Goal: Task Accomplishment & Management: Manage account settings

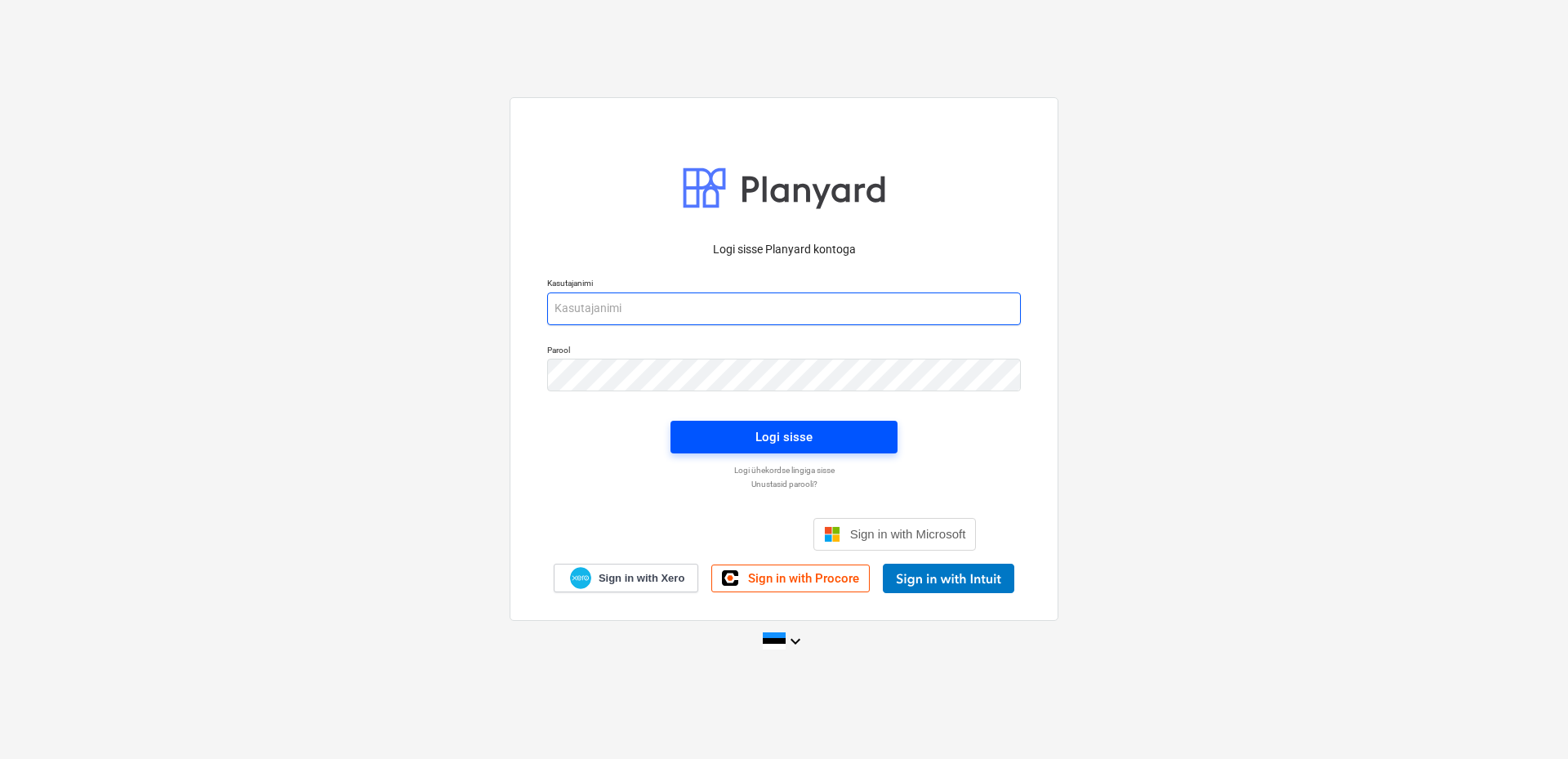
type input "[EMAIL_ADDRESS][DOMAIN_NAME]"
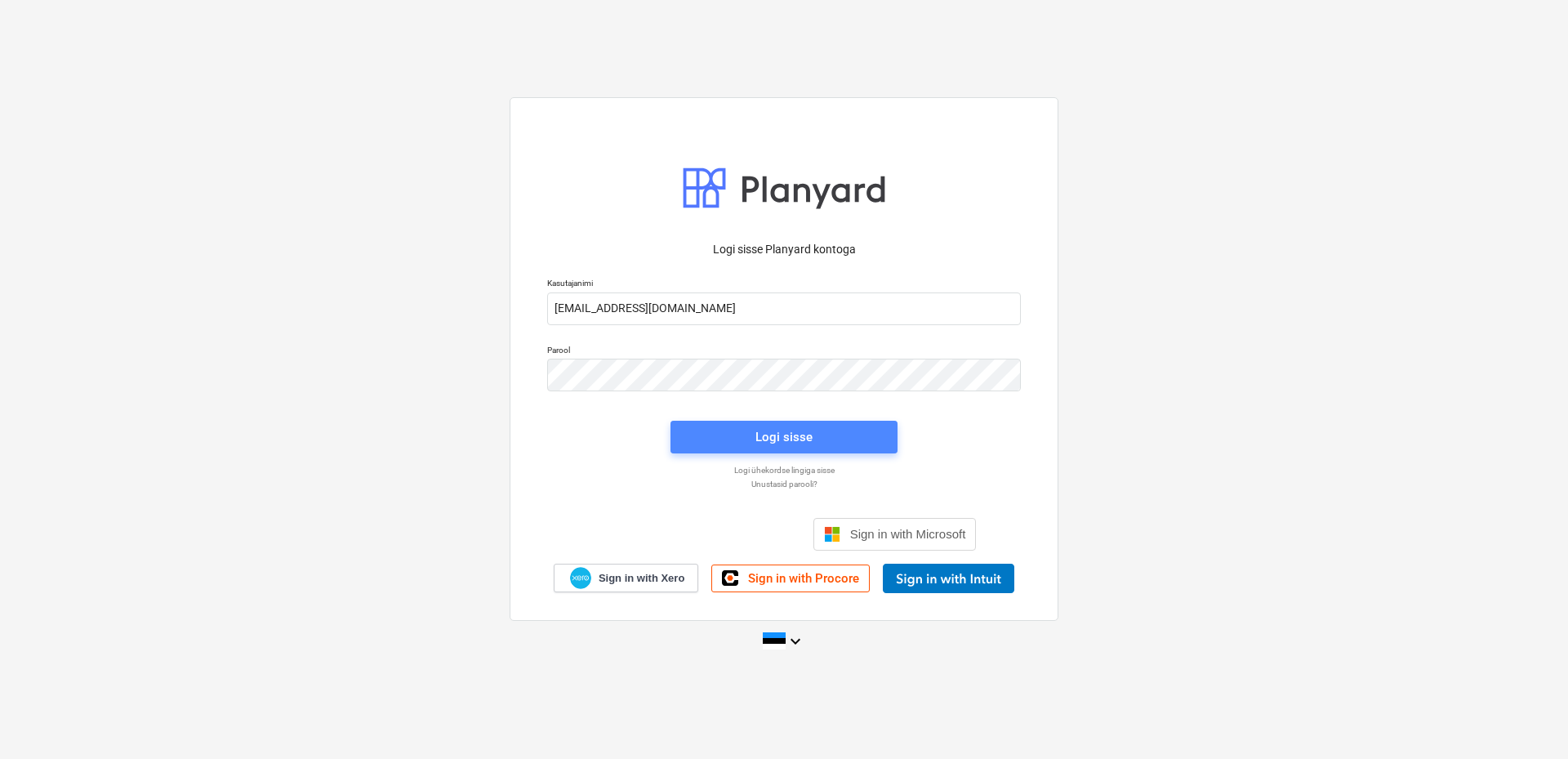
click at [758, 436] on div "Logi sisse" at bounding box center [784, 436] width 57 height 21
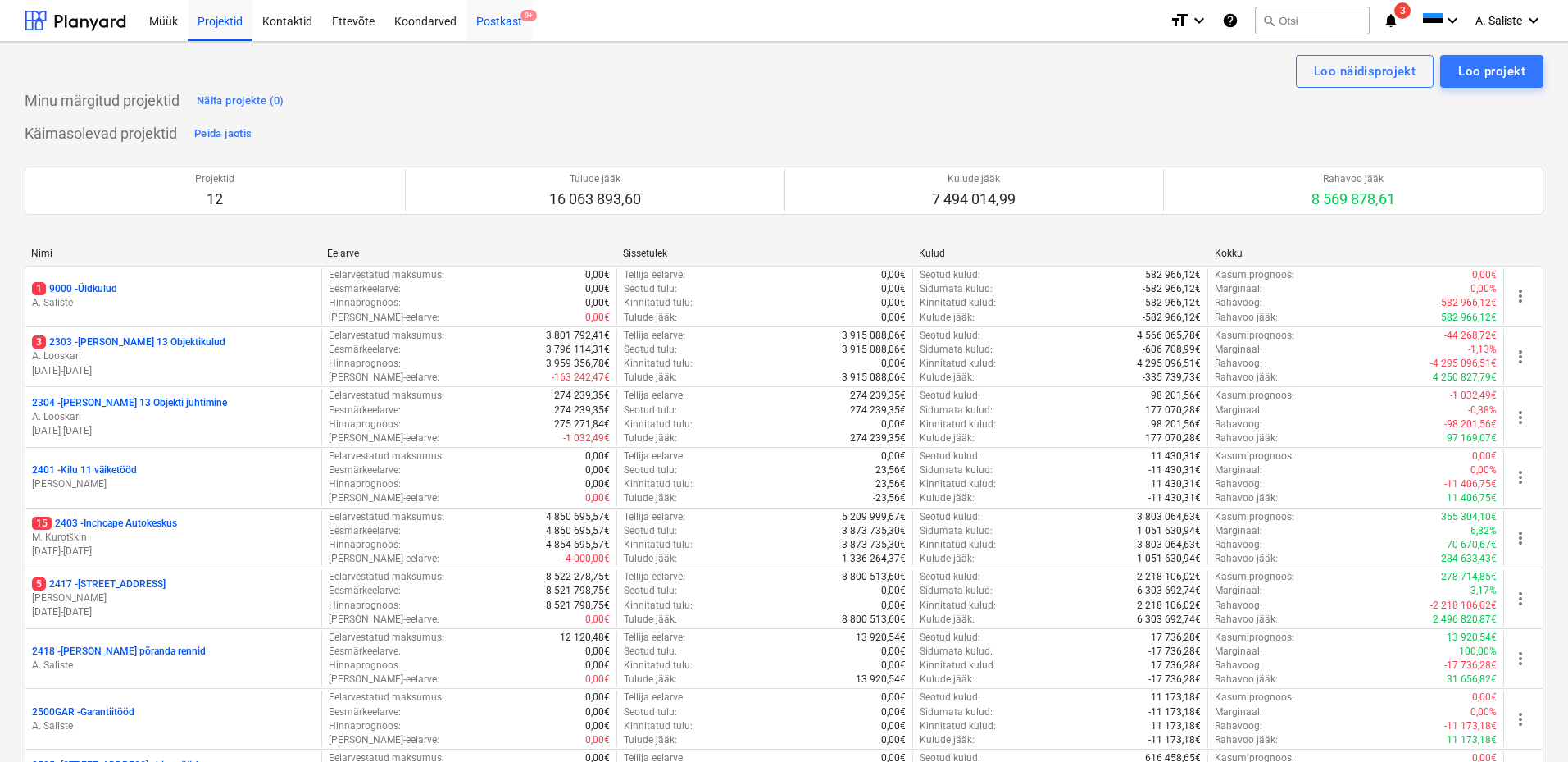
click at [494, 17] on div "Postkast 9+" at bounding box center [499, 20] width 66 height 42
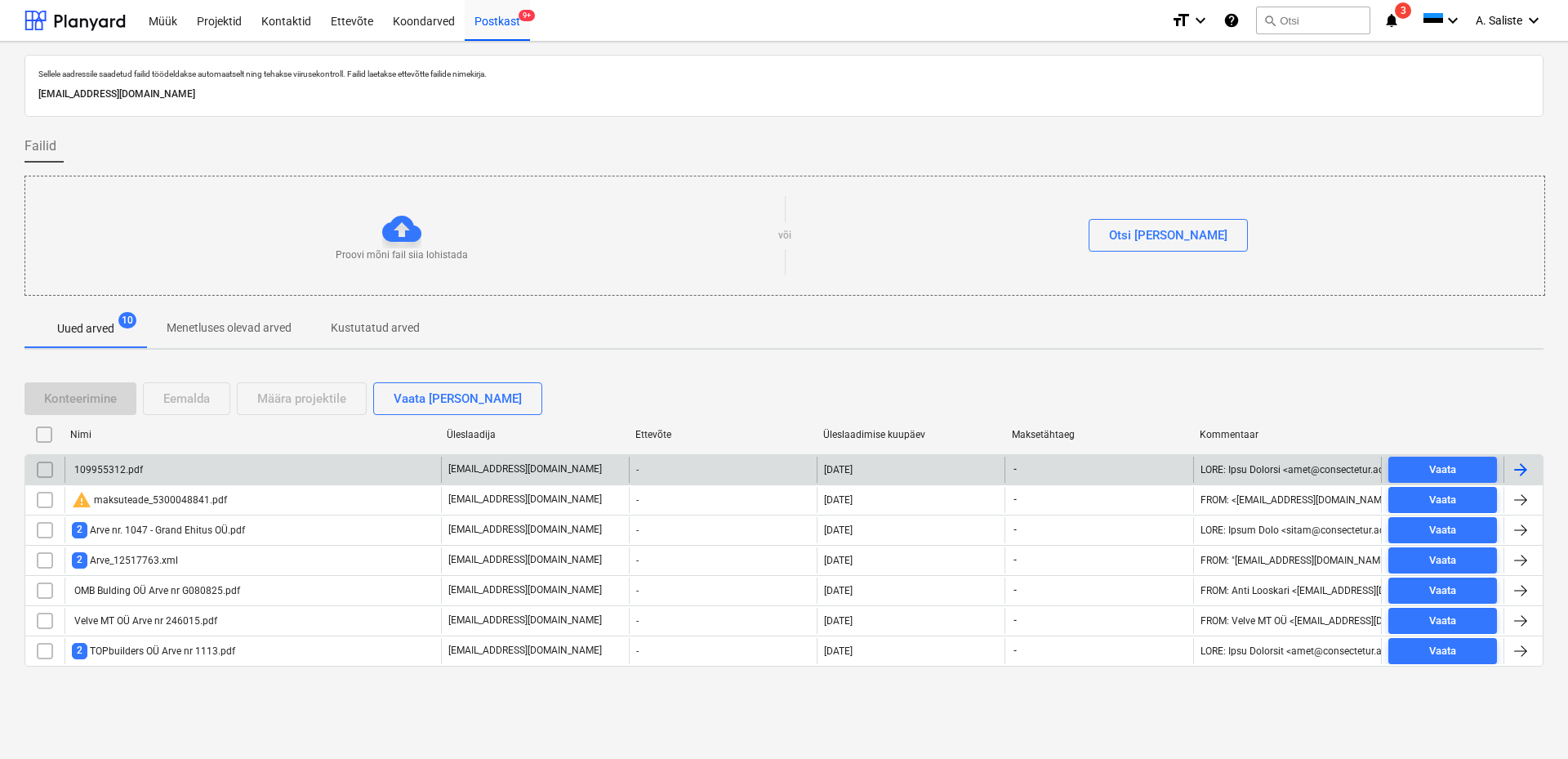
click at [214, 474] on div "109955312.pdf" at bounding box center [252, 469] width 376 height 26
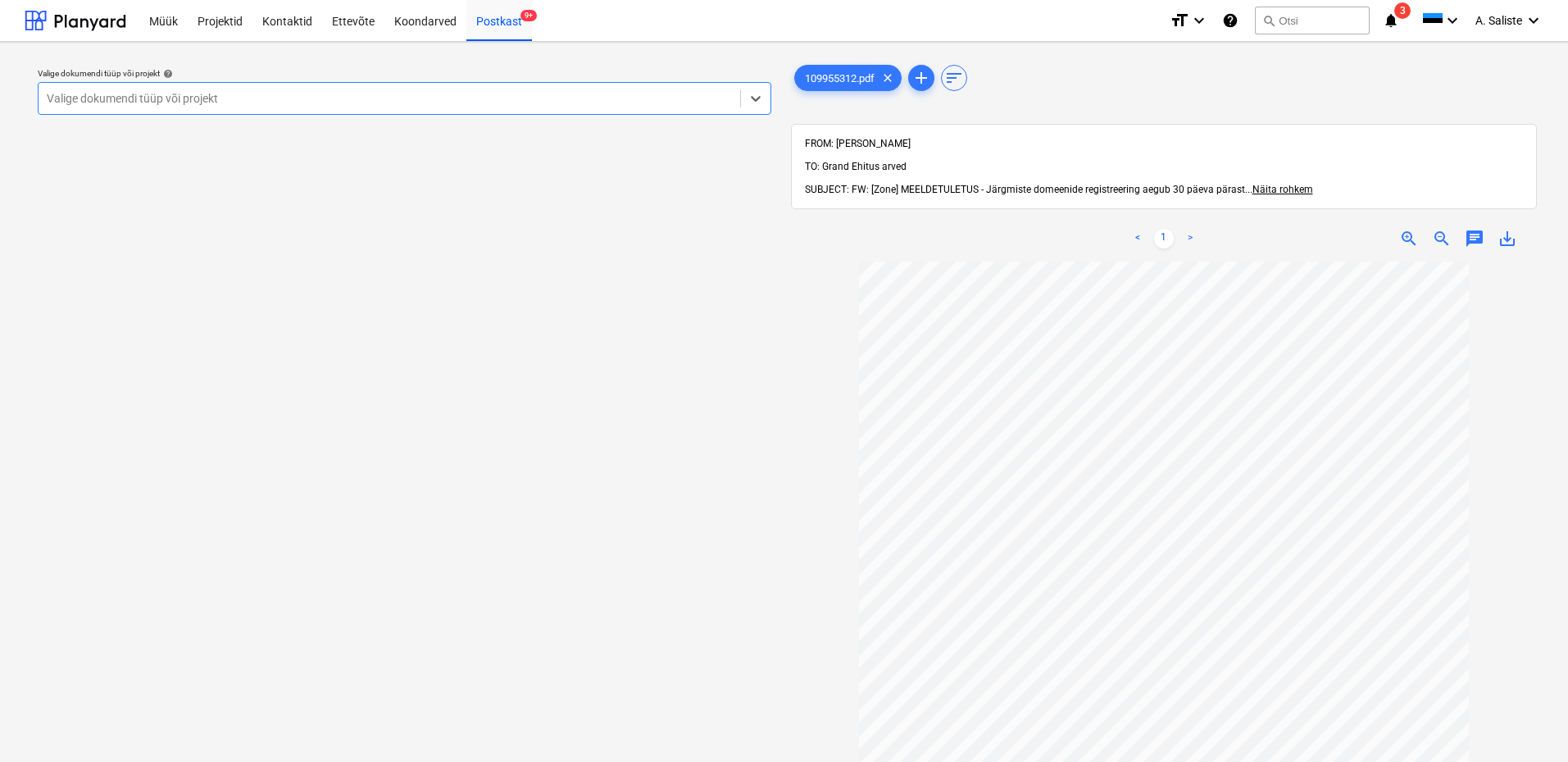
click at [615, 105] on div at bounding box center [389, 98] width 686 height 17
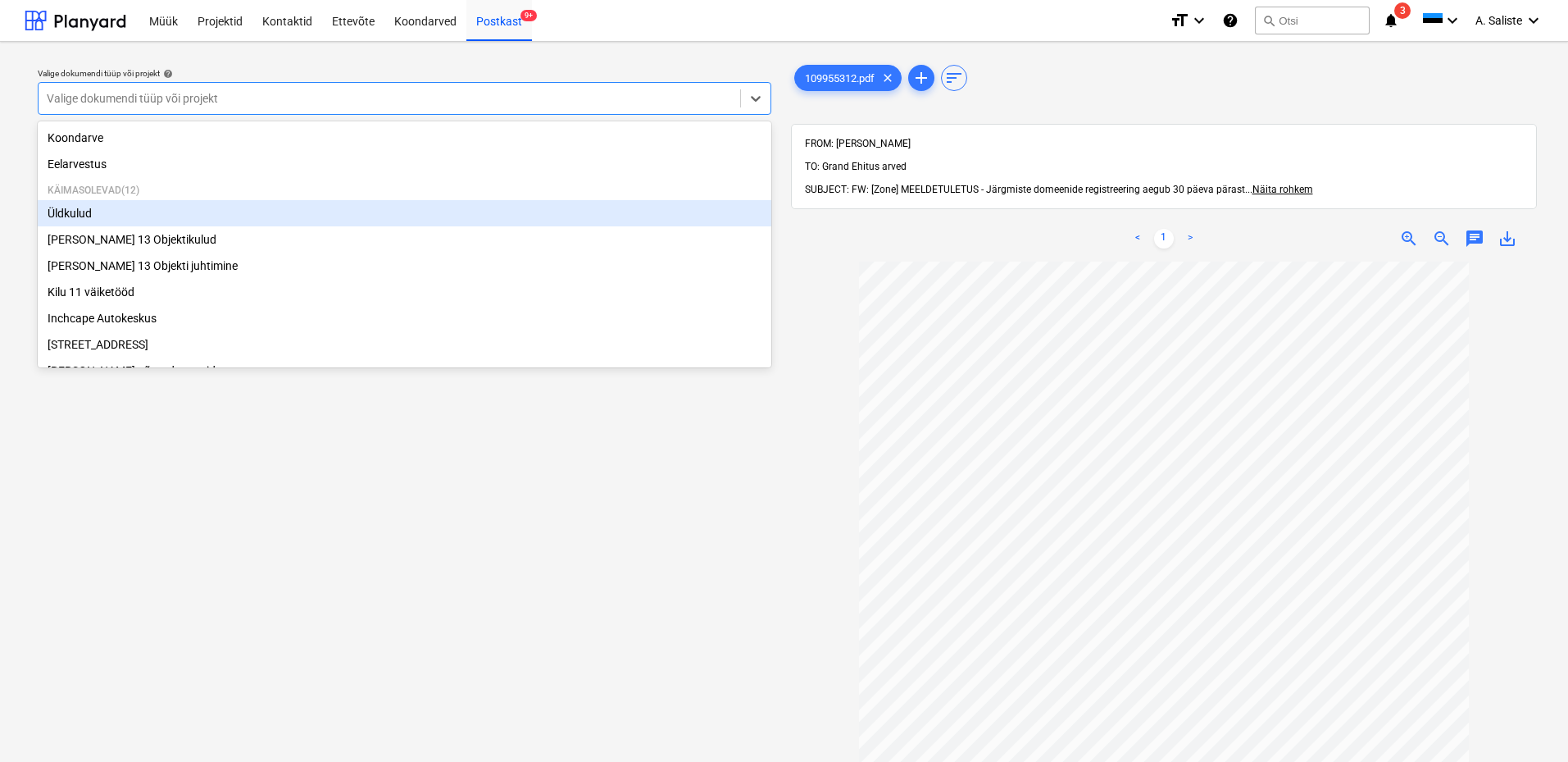
click at [151, 220] on div "Üldkulud" at bounding box center [405, 212] width 734 height 26
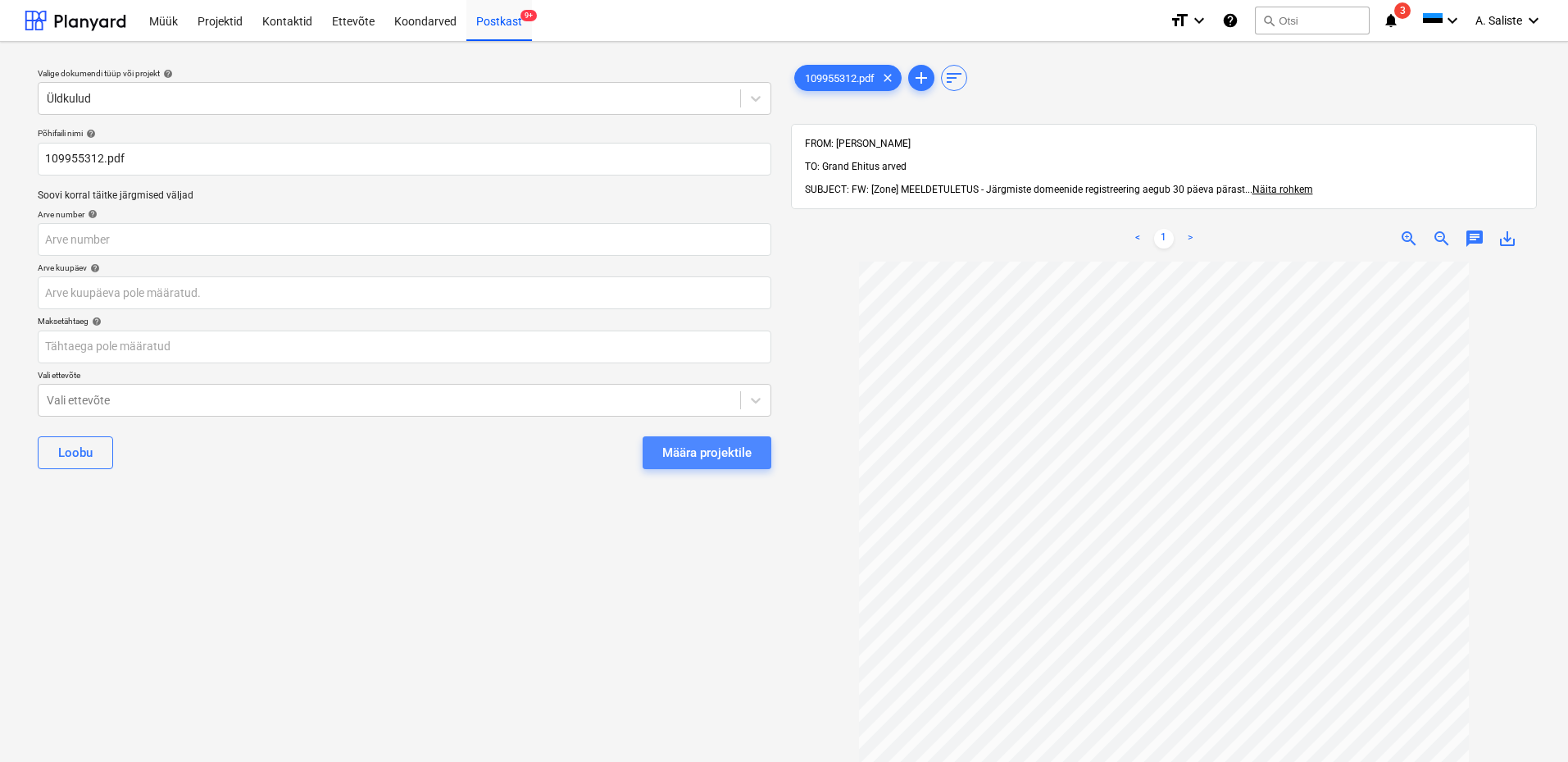
click at [697, 455] on div "Määra projektile" at bounding box center [706, 453] width 89 height 22
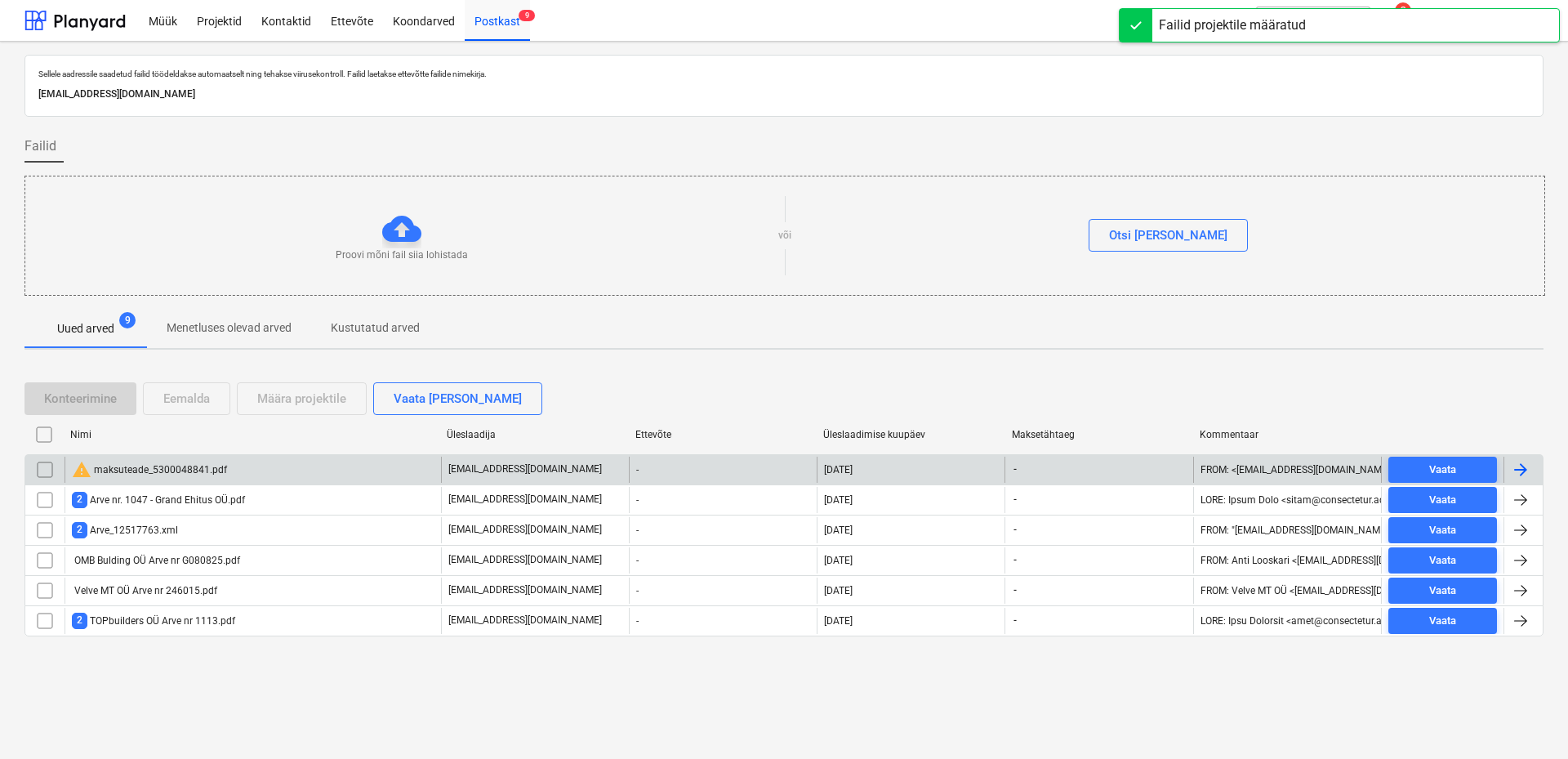
click at [134, 471] on div "warning maksuteade_5300048841.pdf" at bounding box center [149, 470] width 155 height 19
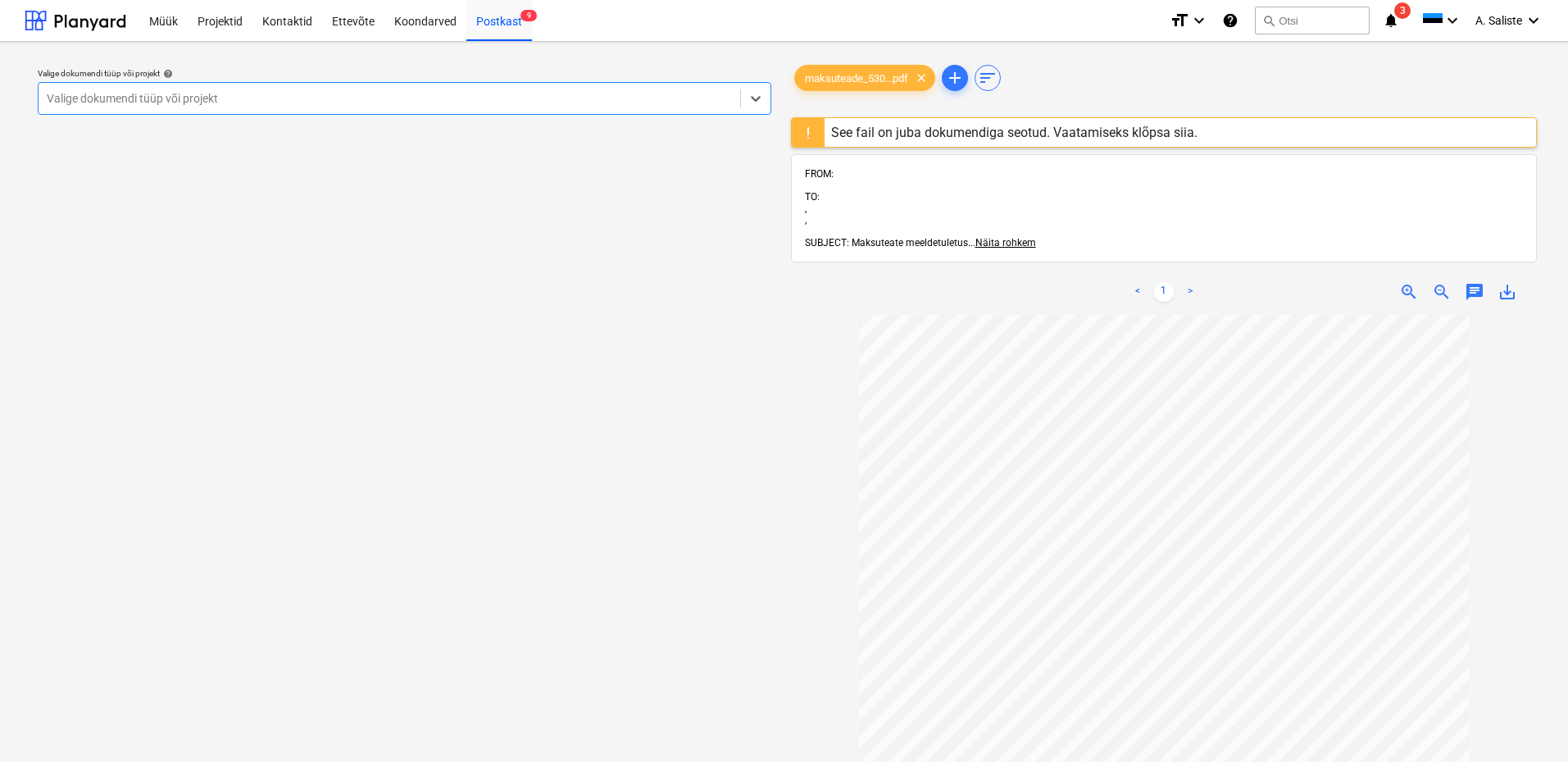
click at [1035, 132] on div "See fail on juba dokumendiga seotud. Vaatamiseks klõpsa siia." at bounding box center [1014, 132] width 367 height 16
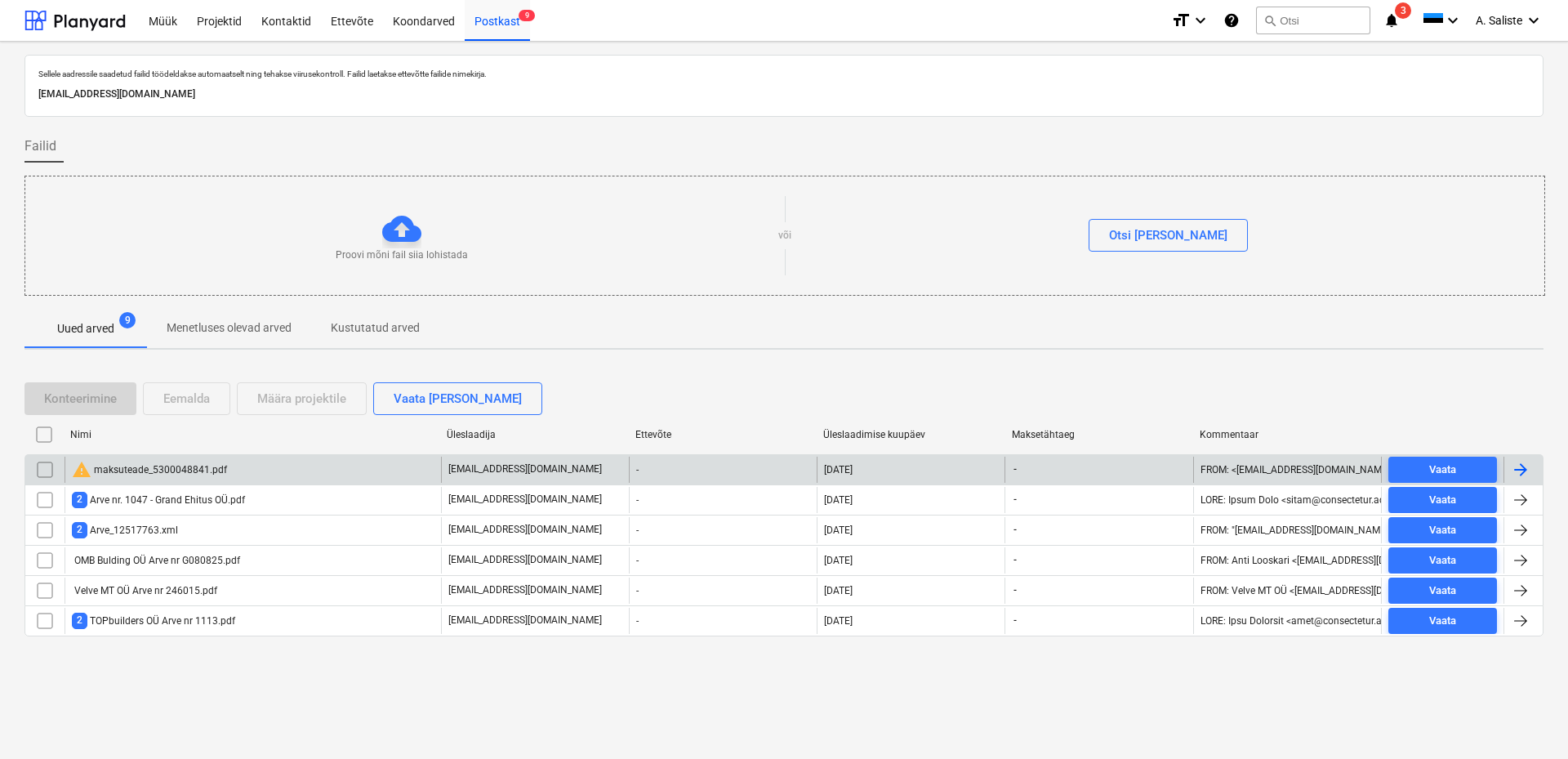
click at [45, 474] on input "checkbox" at bounding box center [45, 469] width 26 height 26
click at [174, 398] on div "Eemalda" at bounding box center [187, 398] width 47 height 21
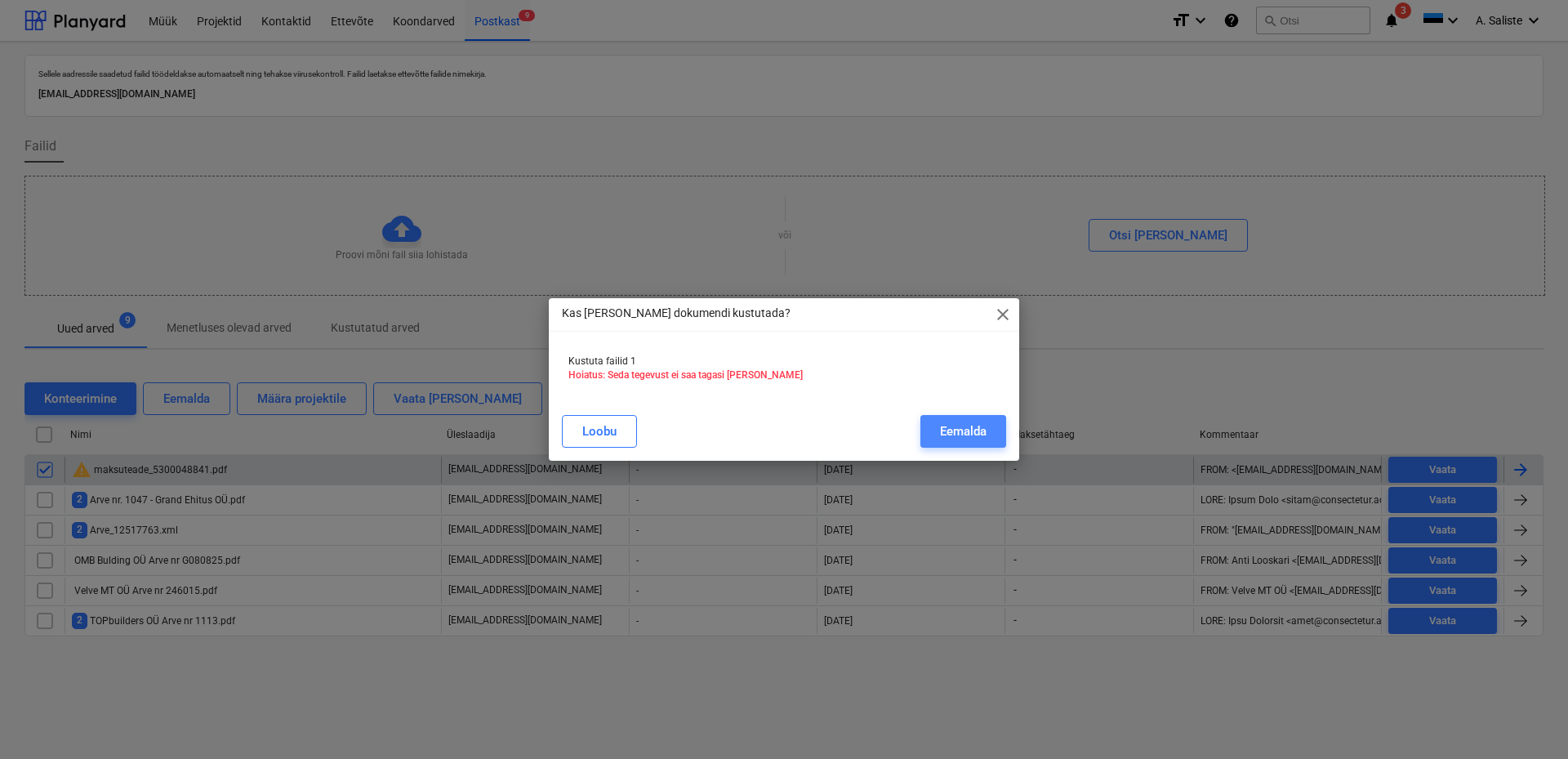
click at [935, 431] on button "Eemalda" at bounding box center [963, 432] width 86 height 33
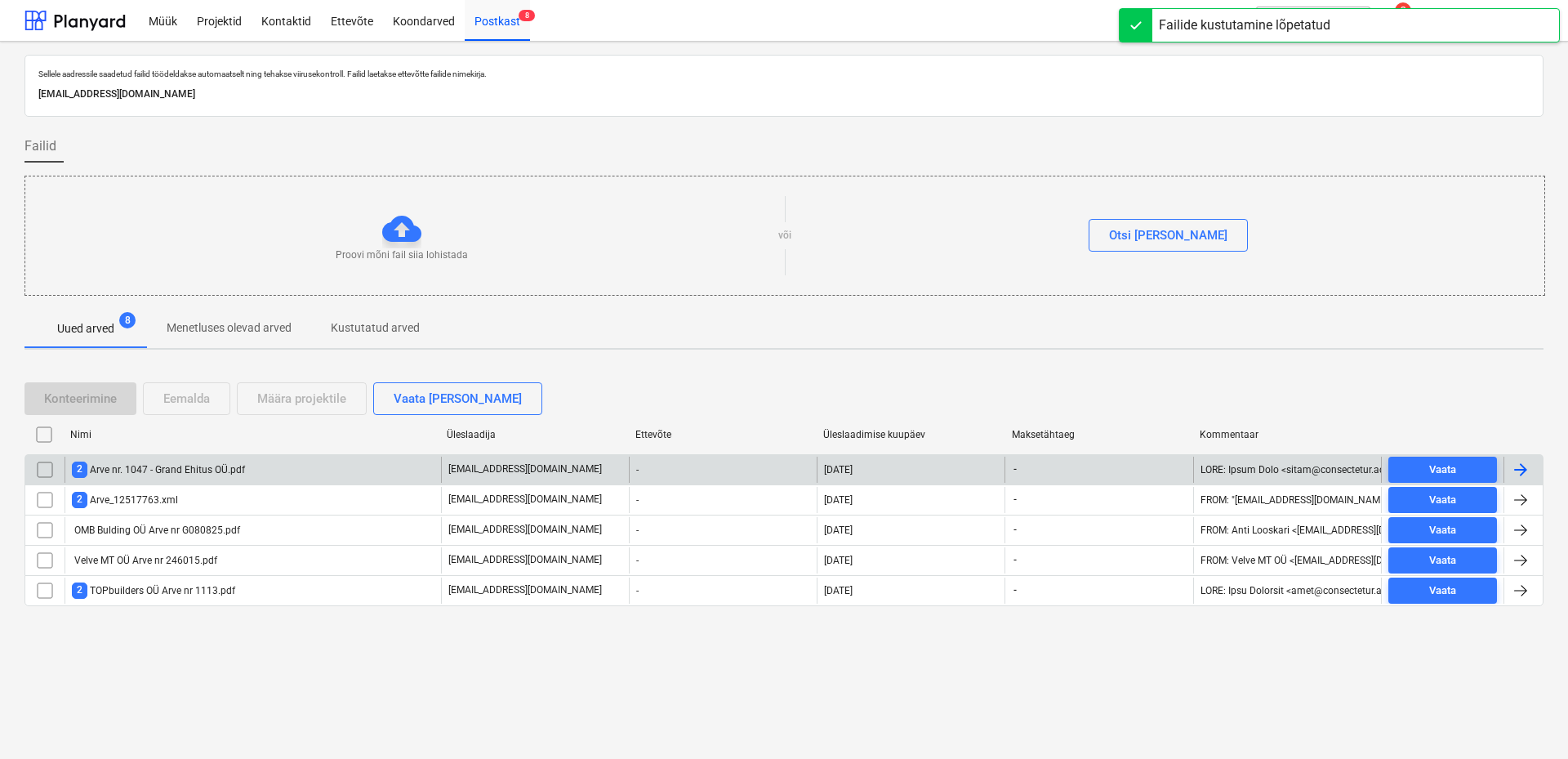
click at [164, 467] on div "2 Arve nr. 1047 - Grand Ehitus OÜ.pdf" at bounding box center [159, 469] width 173 height 16
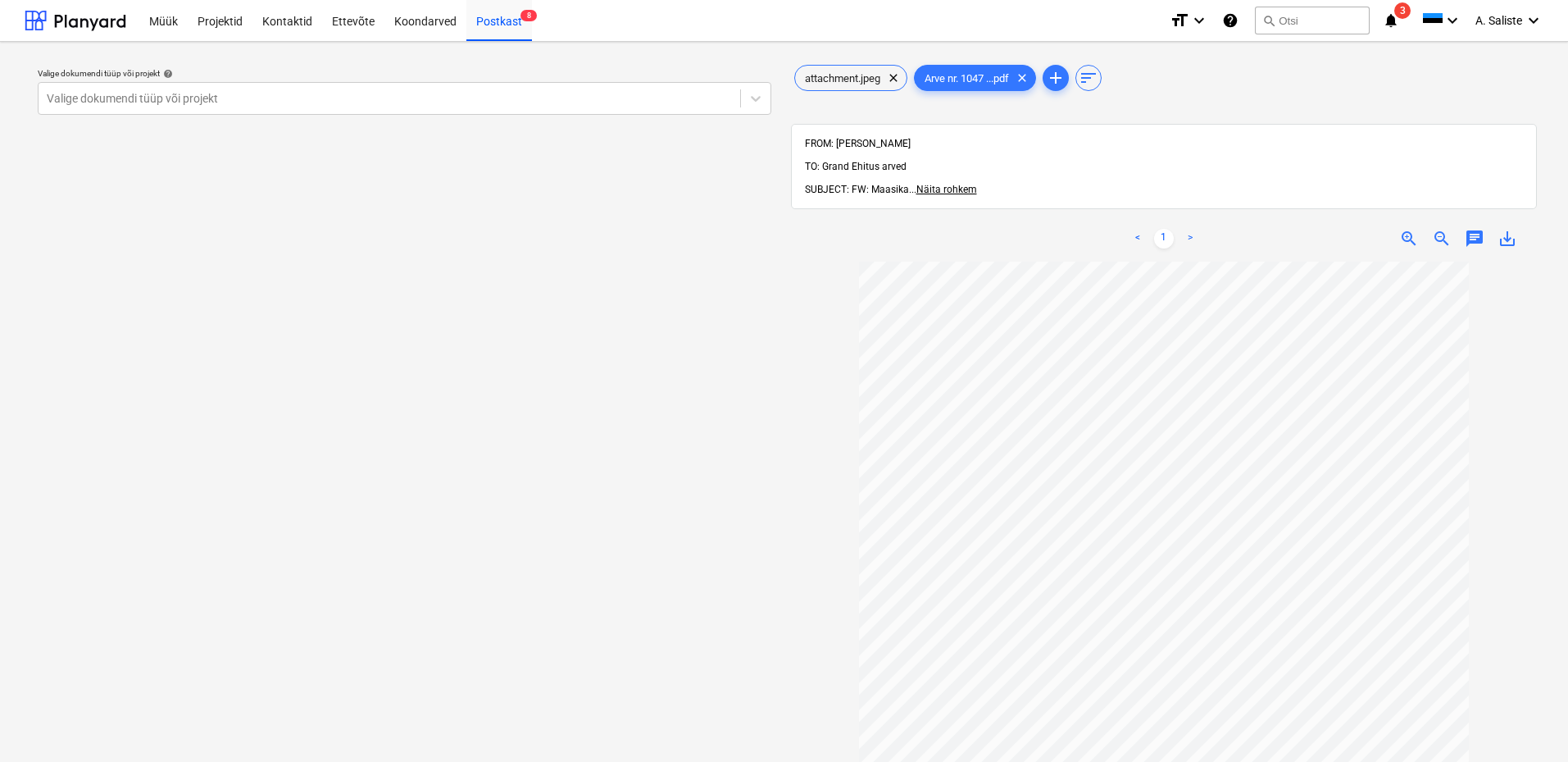
drag, startPoint x: 662, startPoint y: 102, endPoint x: 487, endPoint y: 116, distance: 175.6
click at [662, 101] on div at bounding box center [389, 98] width 686 height 17
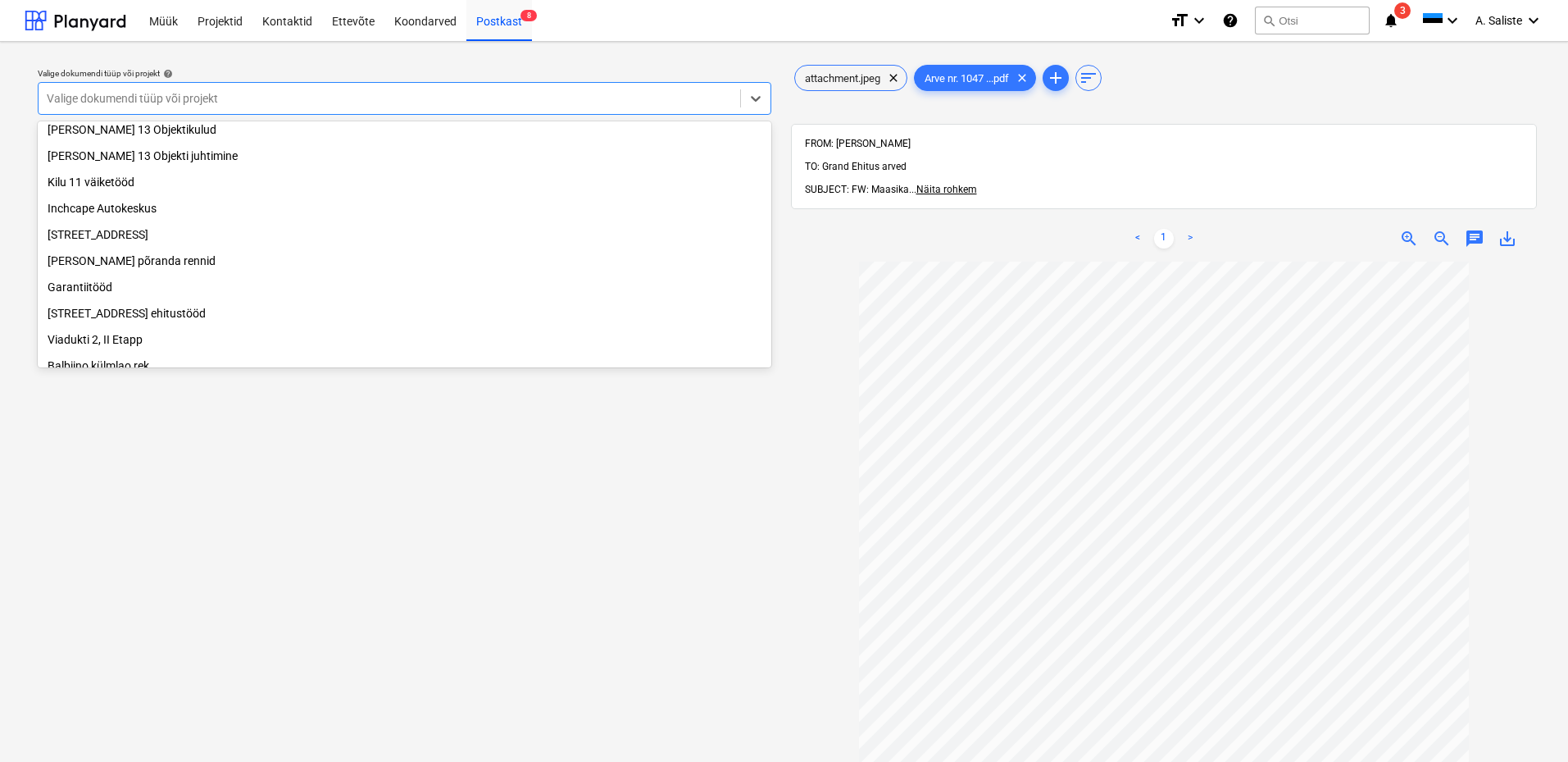
scroll to position [252, 0]
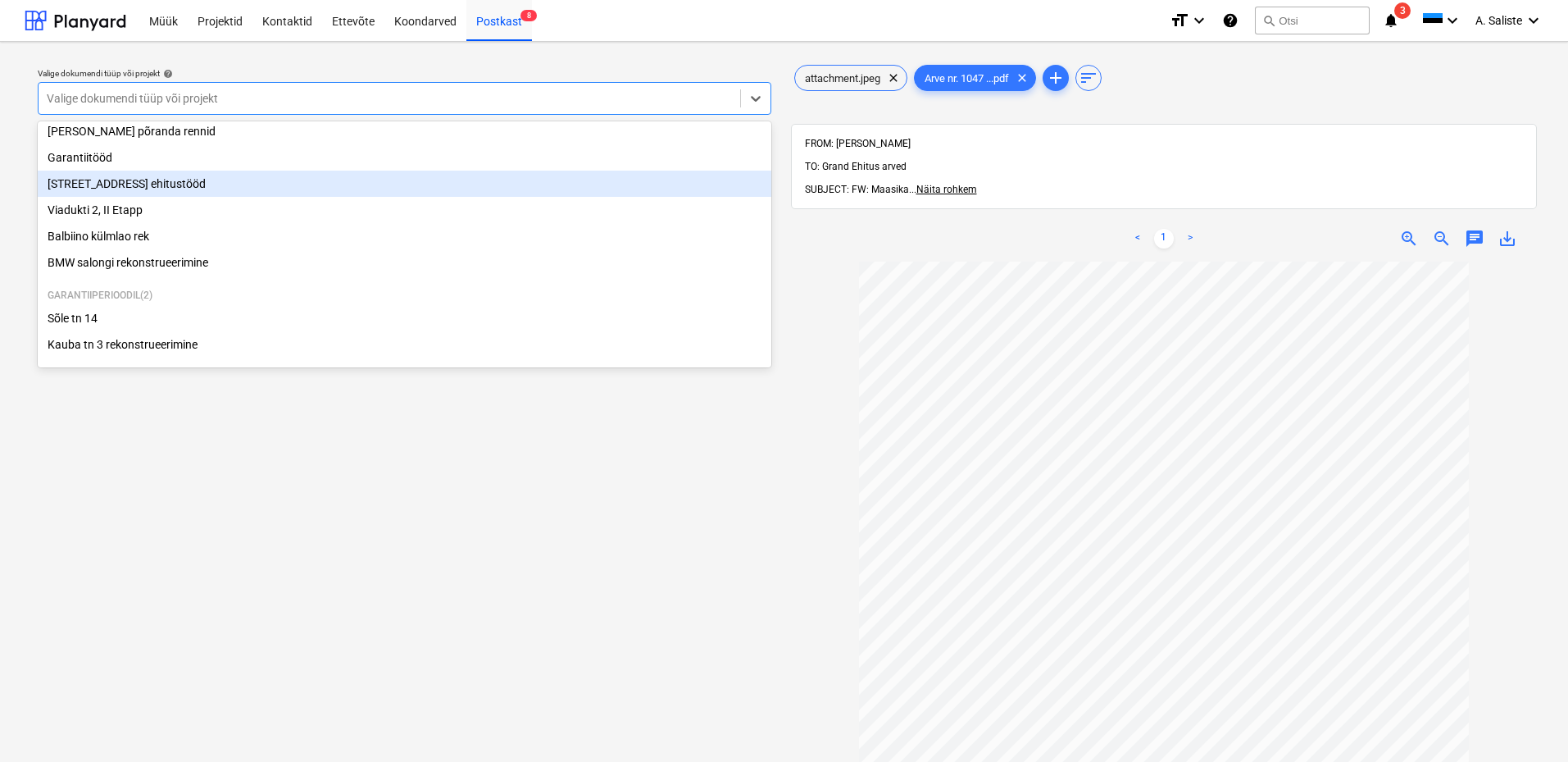
click at [172, 187] on div "[STREET_ADDRESS] ehitustööd" at bounding box center [405, 183] width 734 height 26
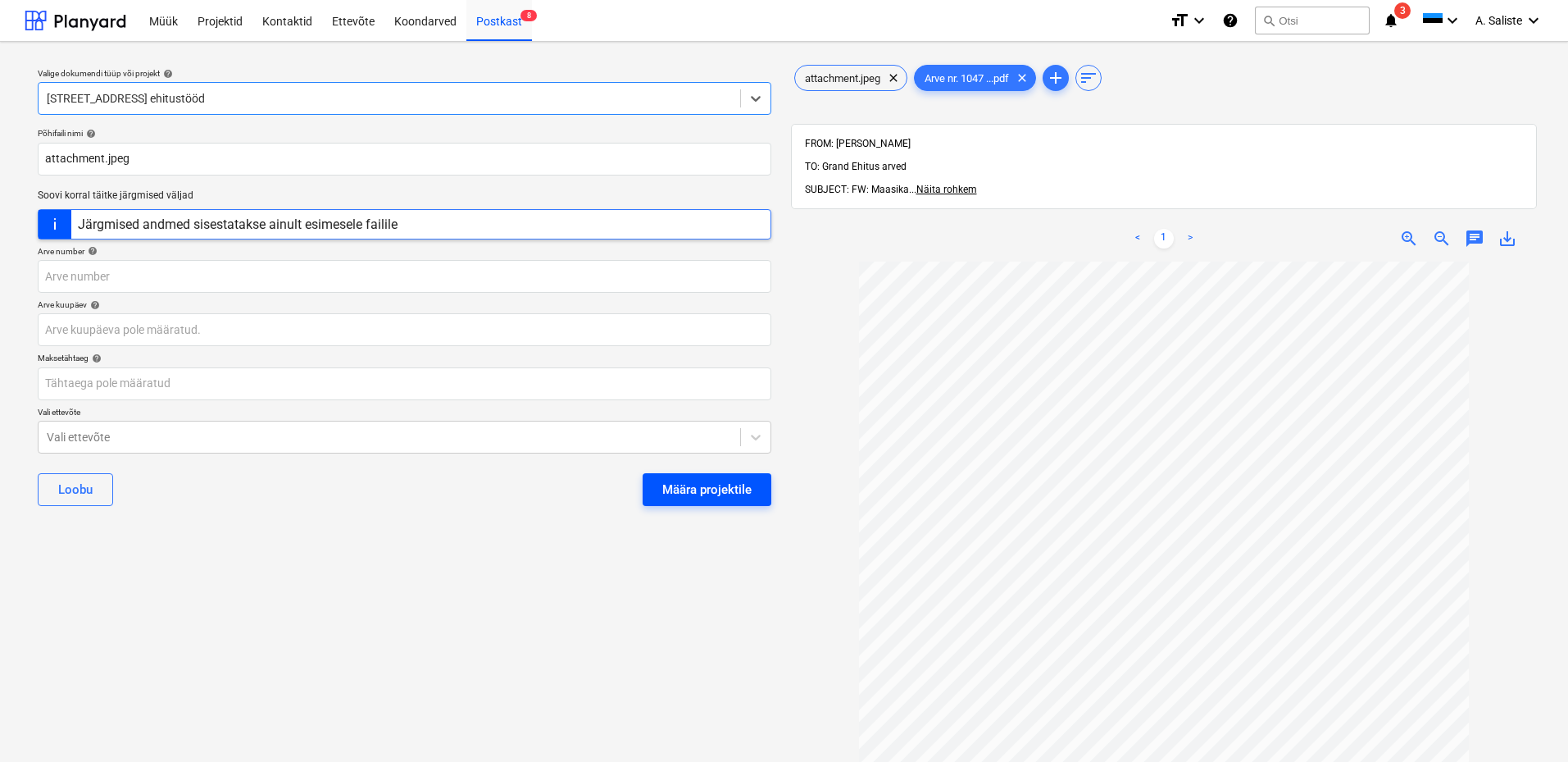
click at [732, 483] on div "Määra projektile" at bounding box center [706, 489] width 89 height 22
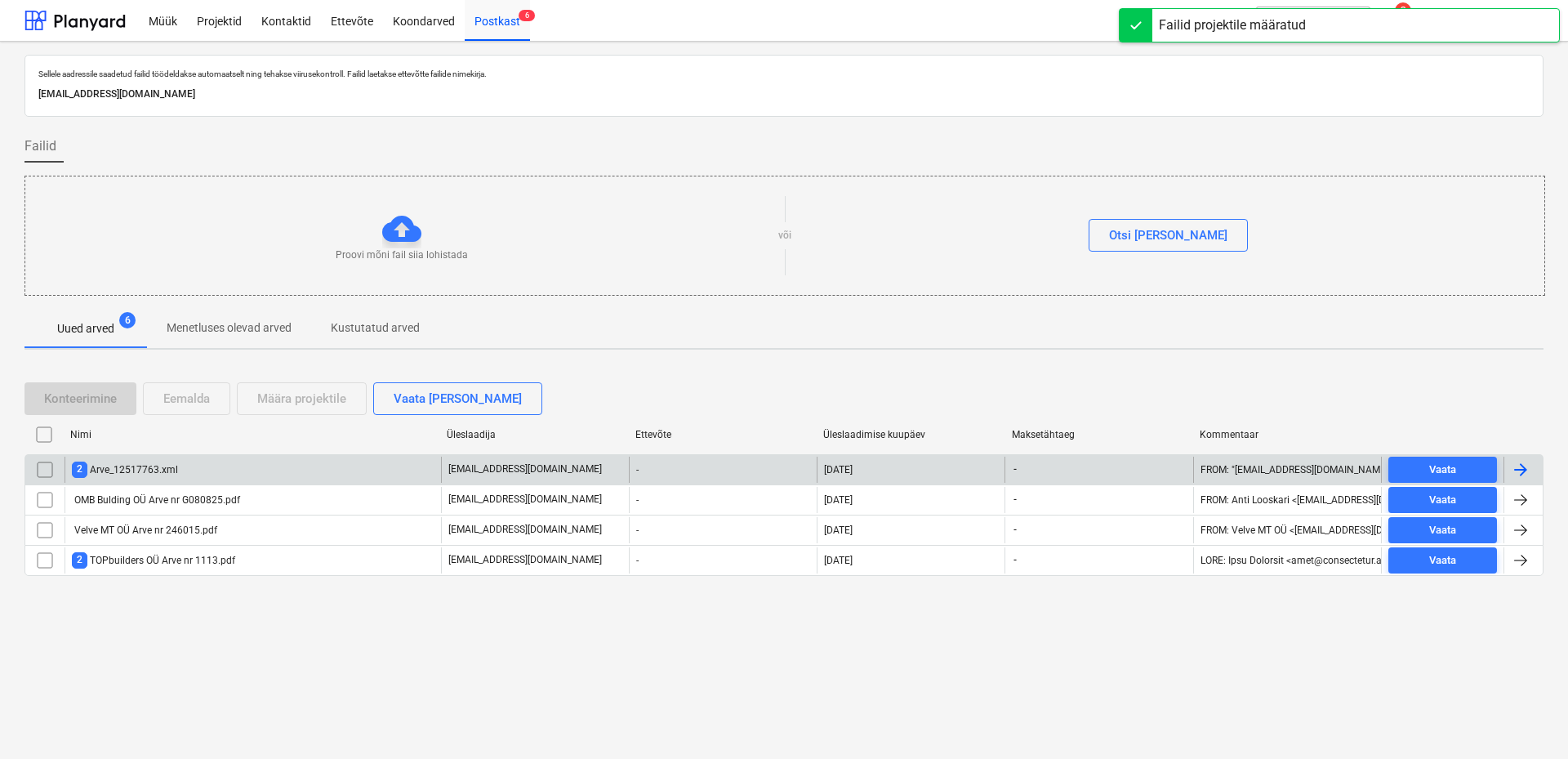
click at [218, 476] on div "2 Arve_12517763.xml" at bounding box center [252, 469] width 376 height 26
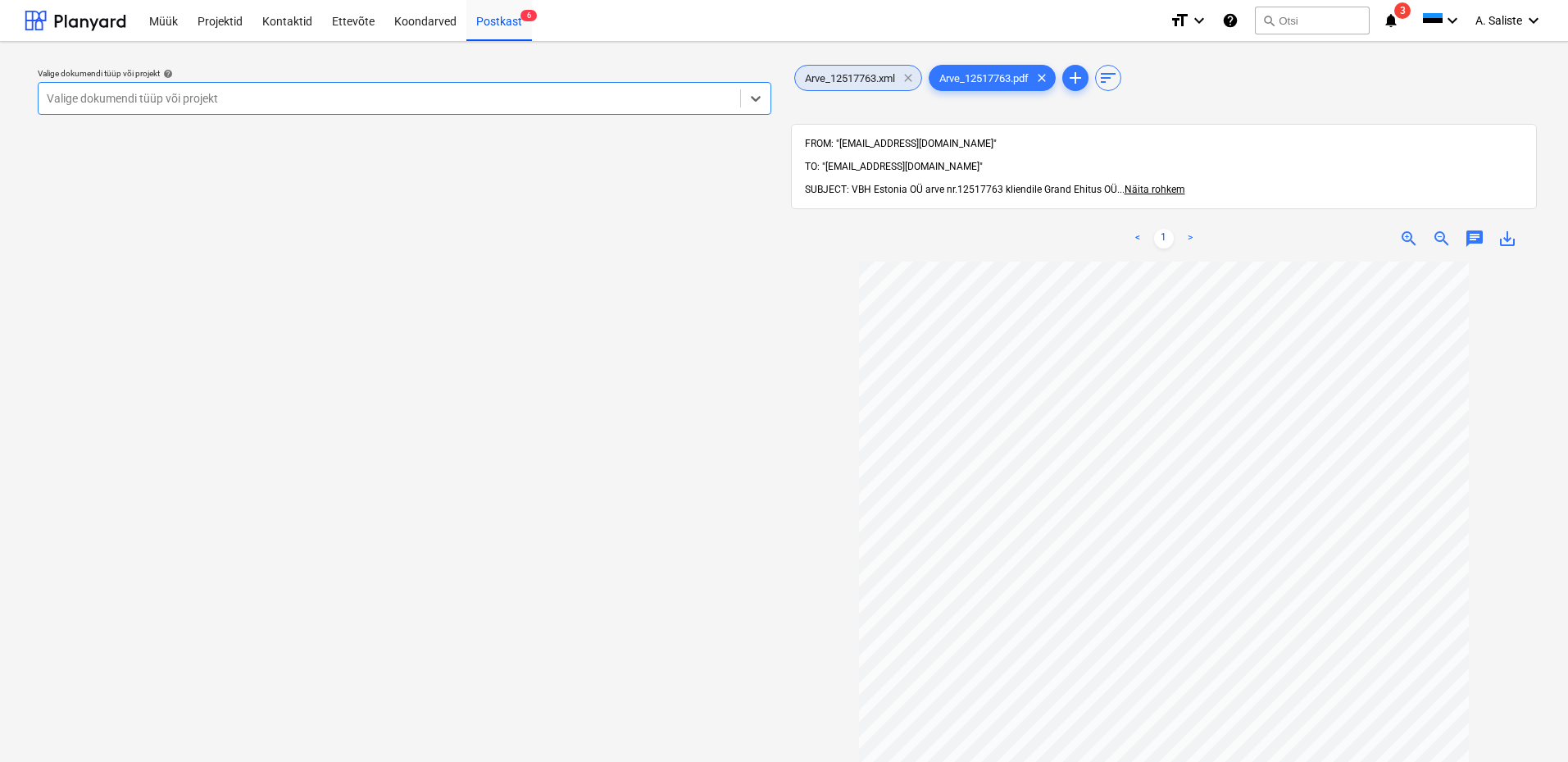
click at [912, 83] on span "clear" at bounding box center [908, 78] width 20 height 20
click at [532, 105] on div at bounding box center [389, 98] width 686 height 17
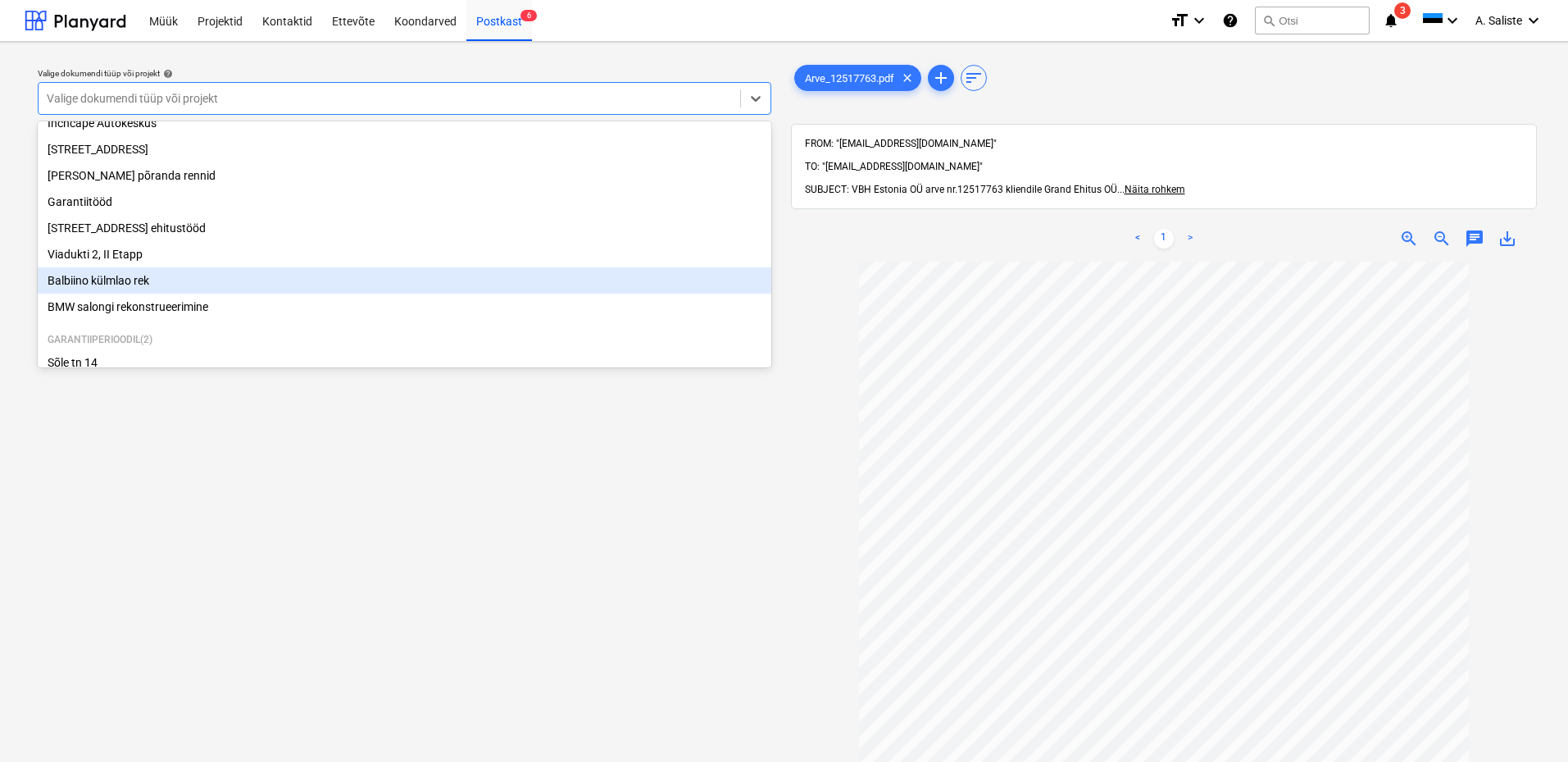
scroll to position [170, 0]
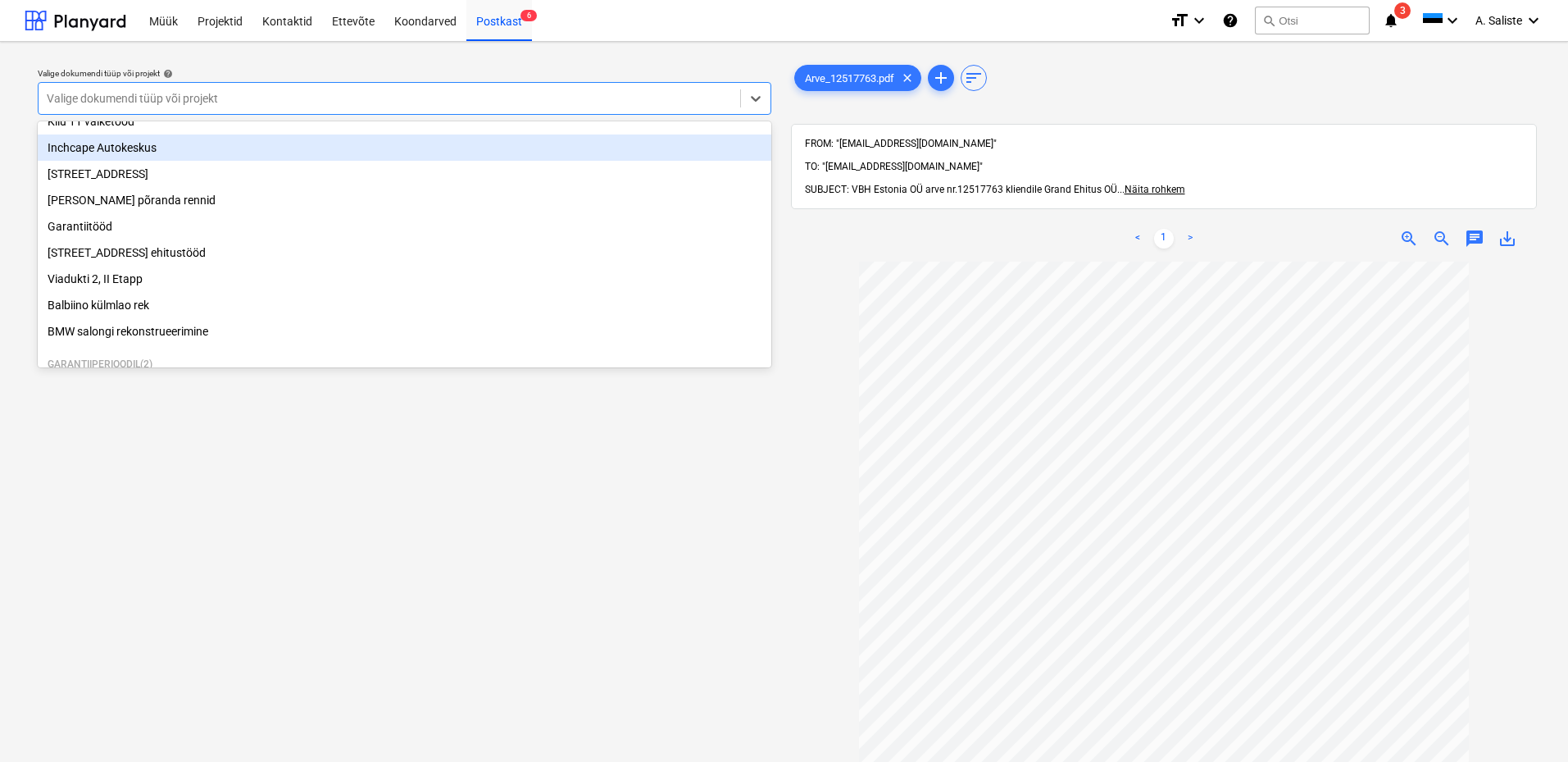
click at [163, 150] on div "Inchcape Autokeskus" at bounding box center [405, 147] width 734 height 26
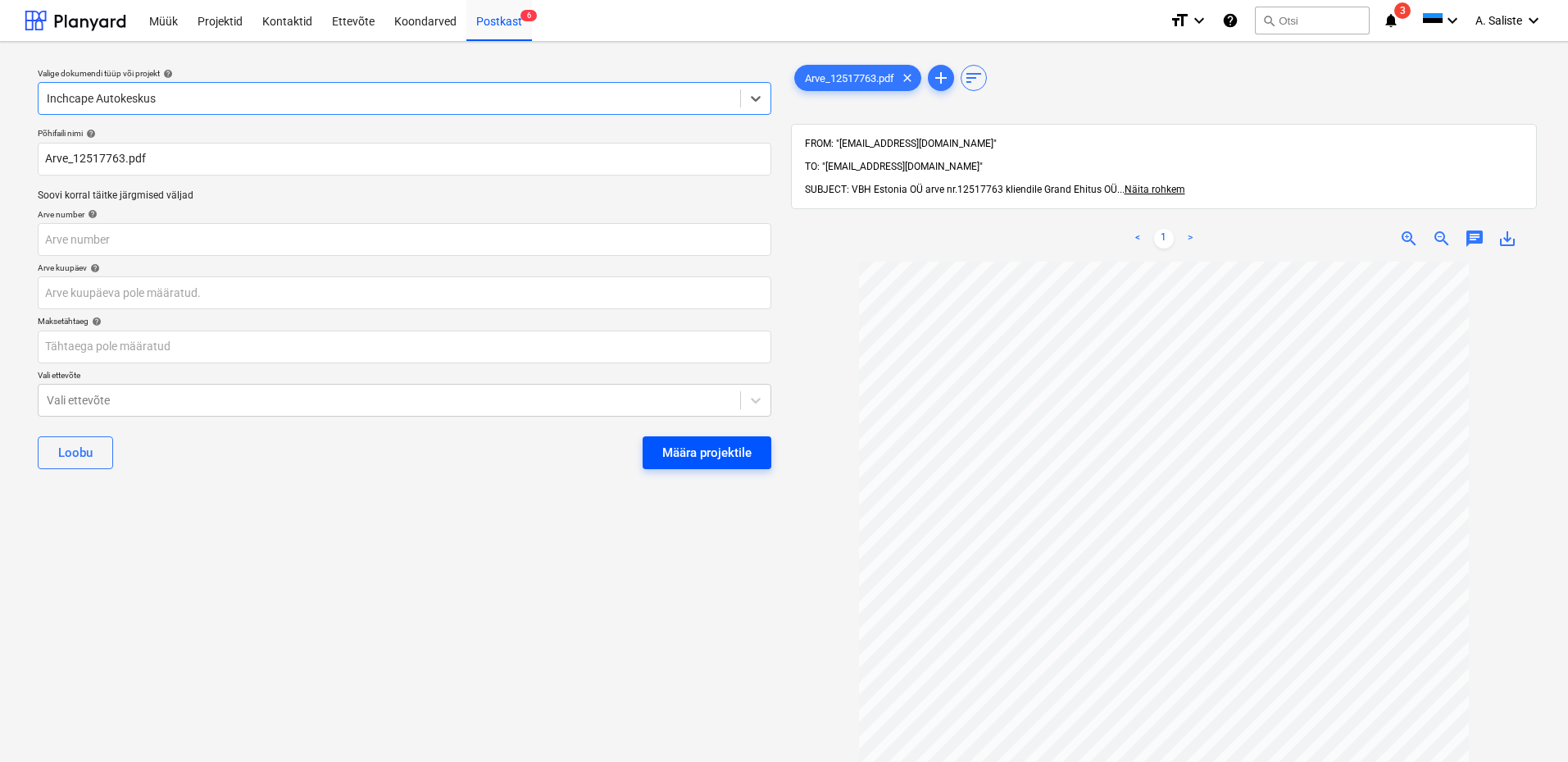
click at [706, 453] on div "Määra projektile" at bounding box center [706, 453] width 89 height 22
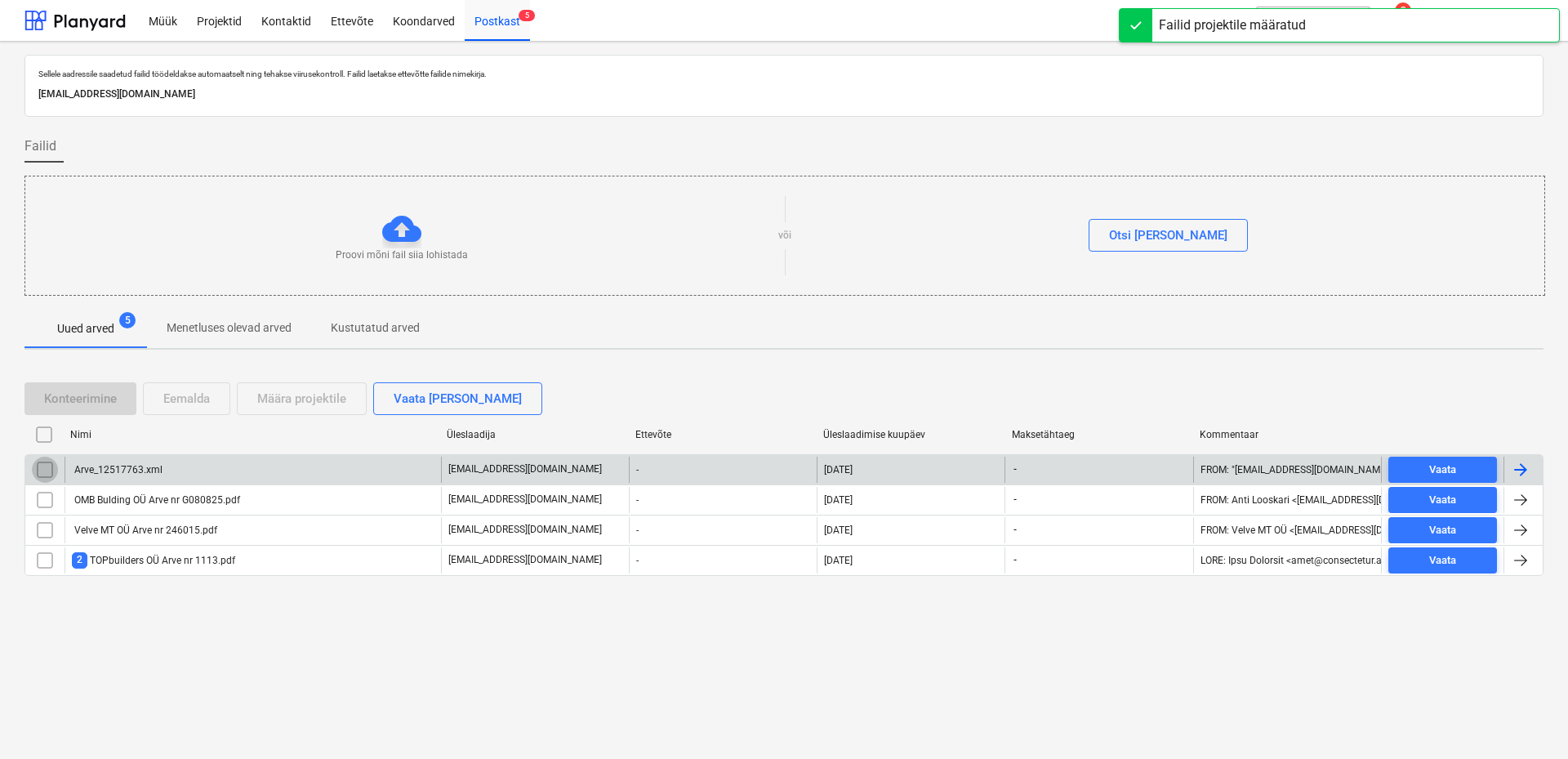
click at [53, 467] on input "checkbox" at bounding box center [45, 469] width 26 height 26
click at [176, 405] on div "Eemalda" at bounding box center [187, 398] width 47 height 21
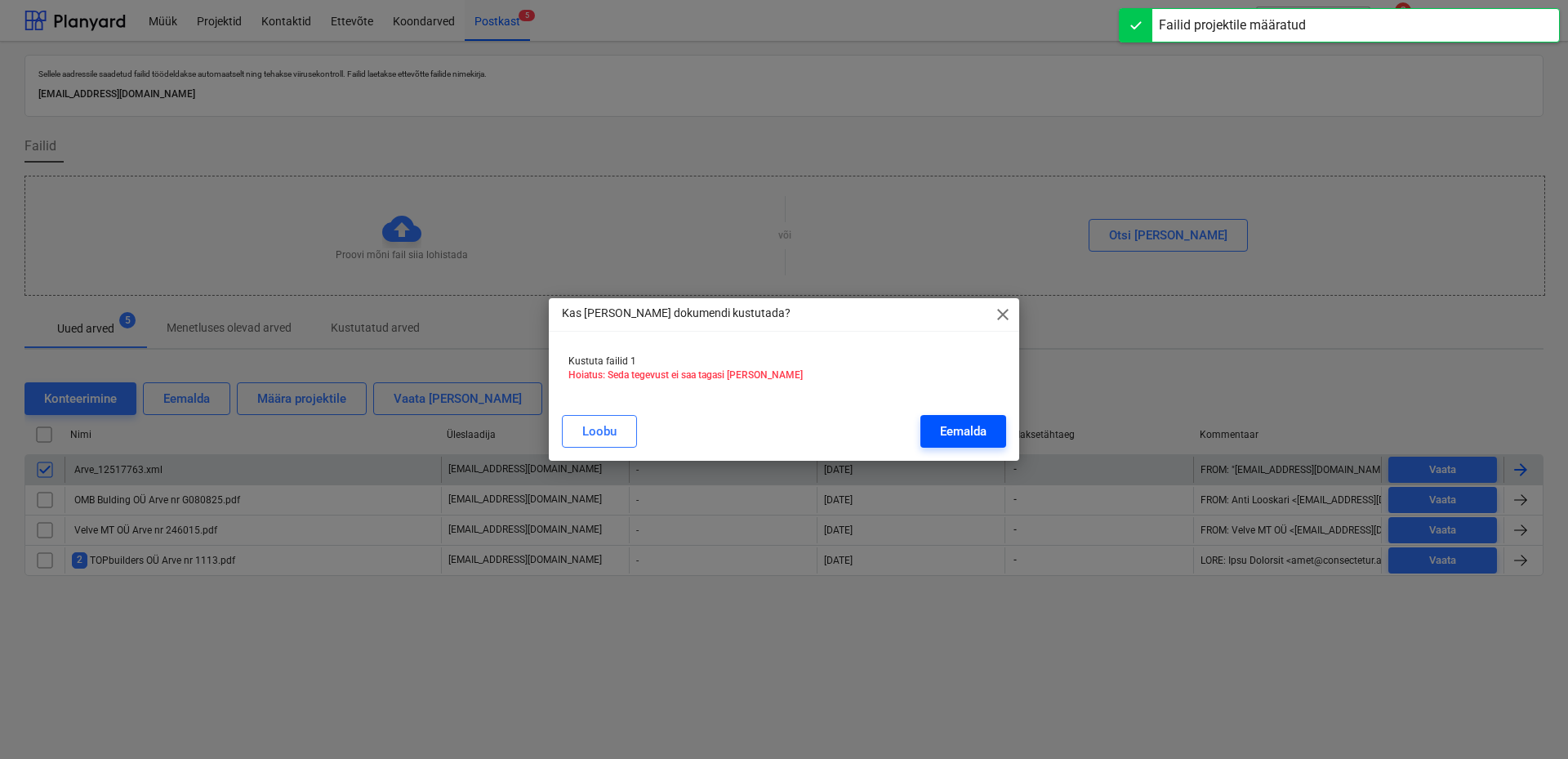
click at [933, 434] on button "Eemalda" at bounding box center [963, 432] width 86 height 33
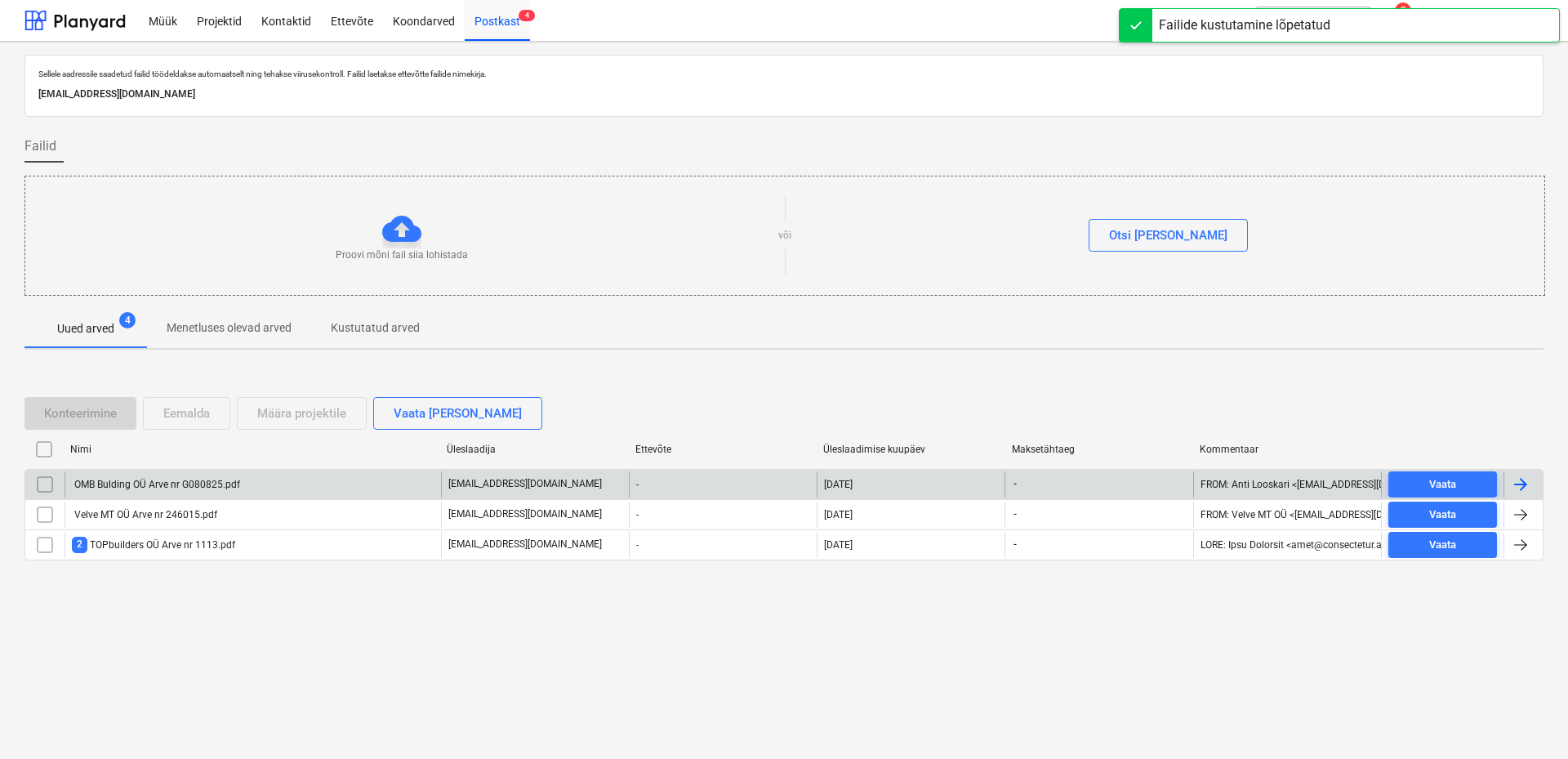
click at [176, 485] on div "OMB Bulding OÜ Arve nr G080825.pdf" at bounding box center [156, 484] width 169 height 12
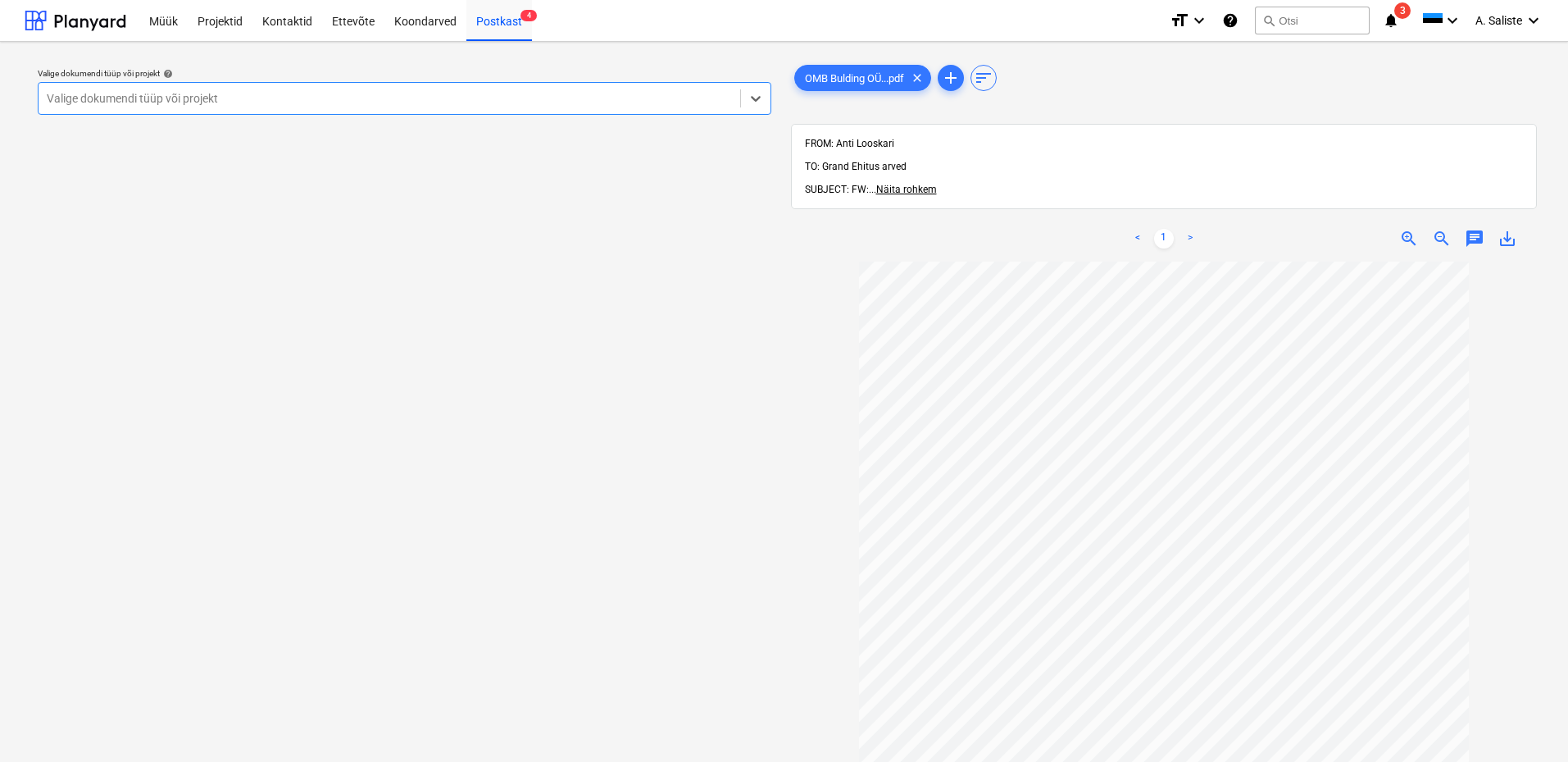
click at [619, 101] on div at bounding box center [389, 98] width 686 height 17
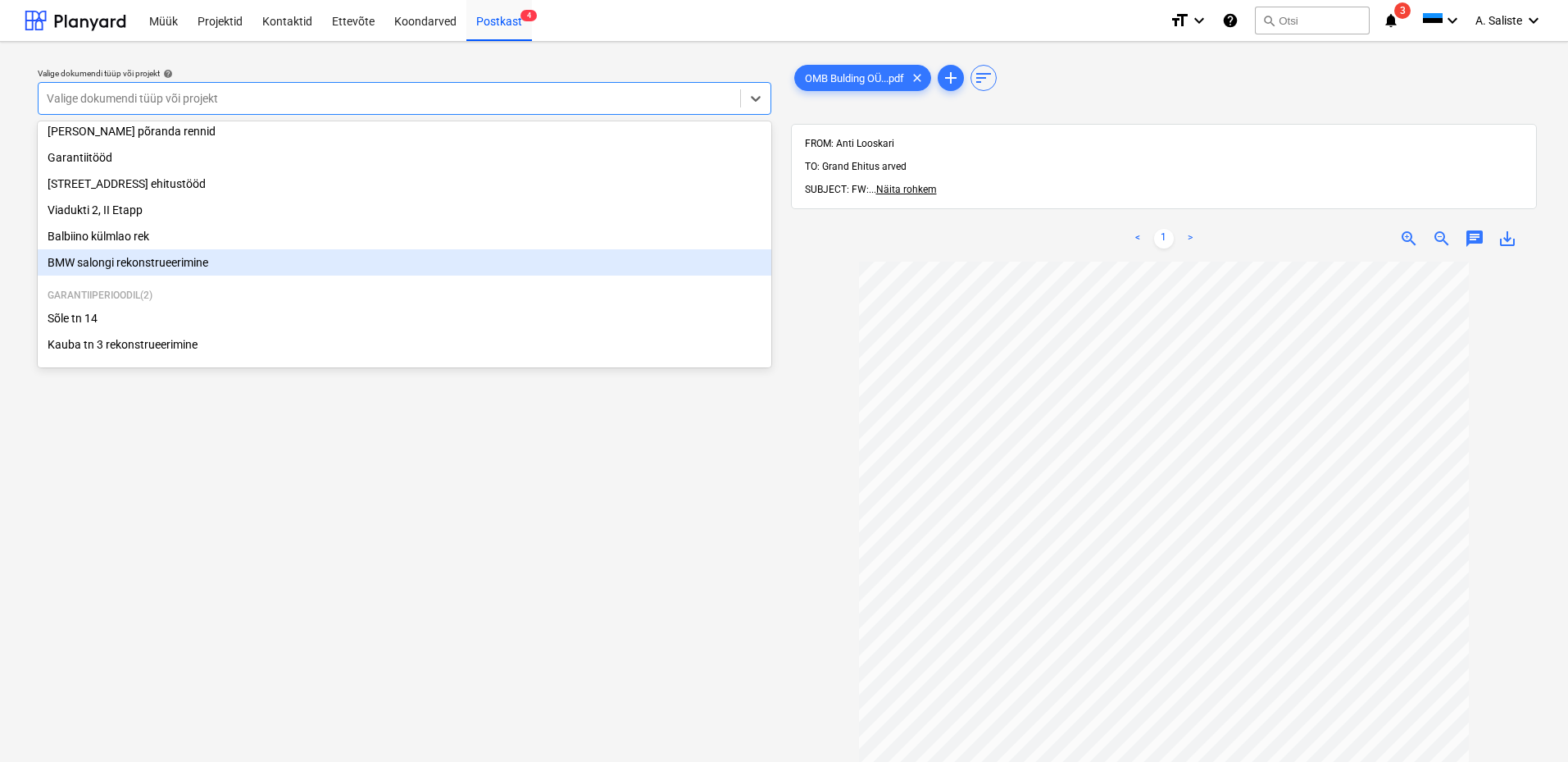
scroll to position [252, 0]
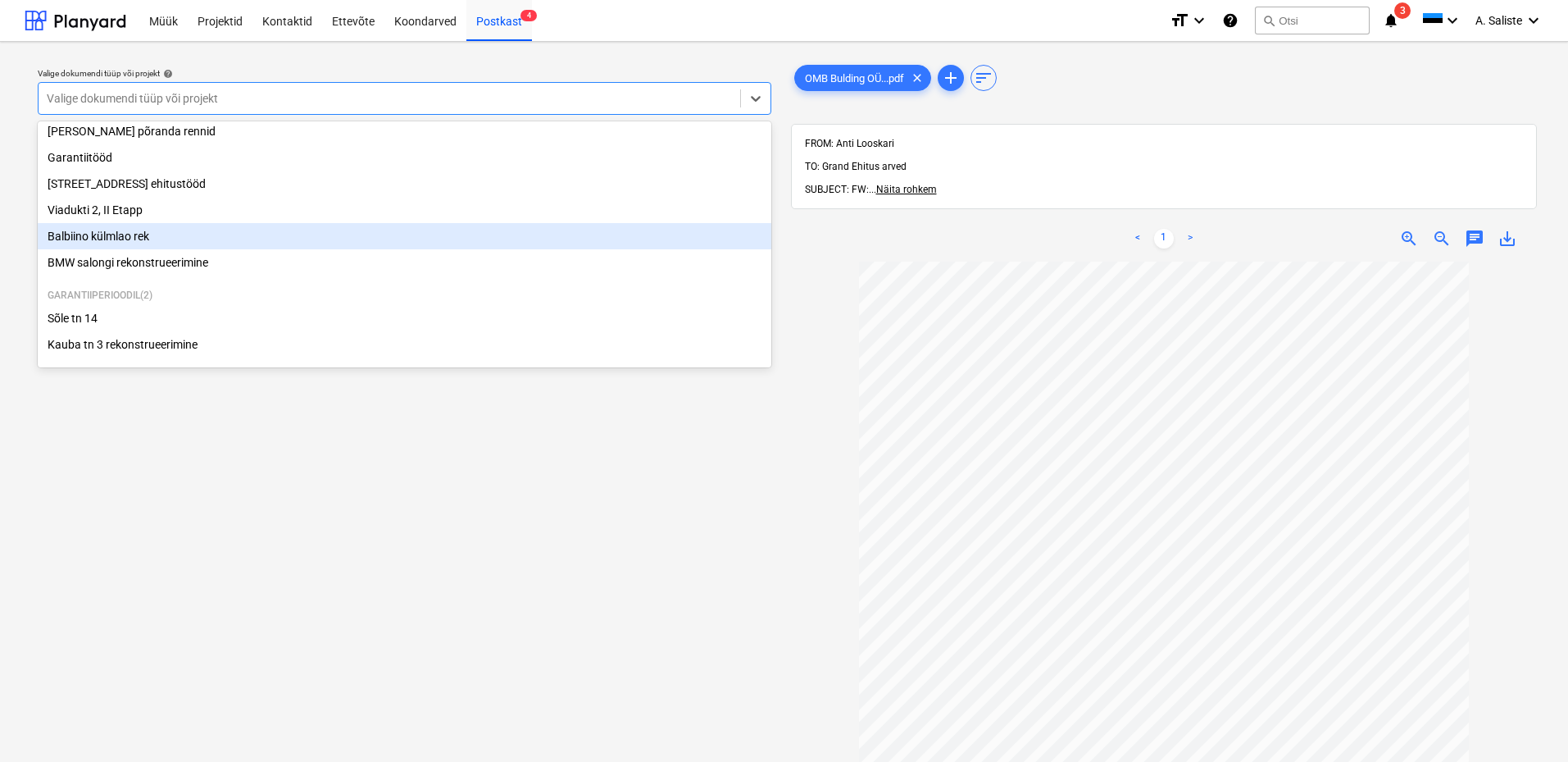
click at [147, 238] on div "Balbiino külmlao rek" at bounding box center [405, 236] width 734 height 26
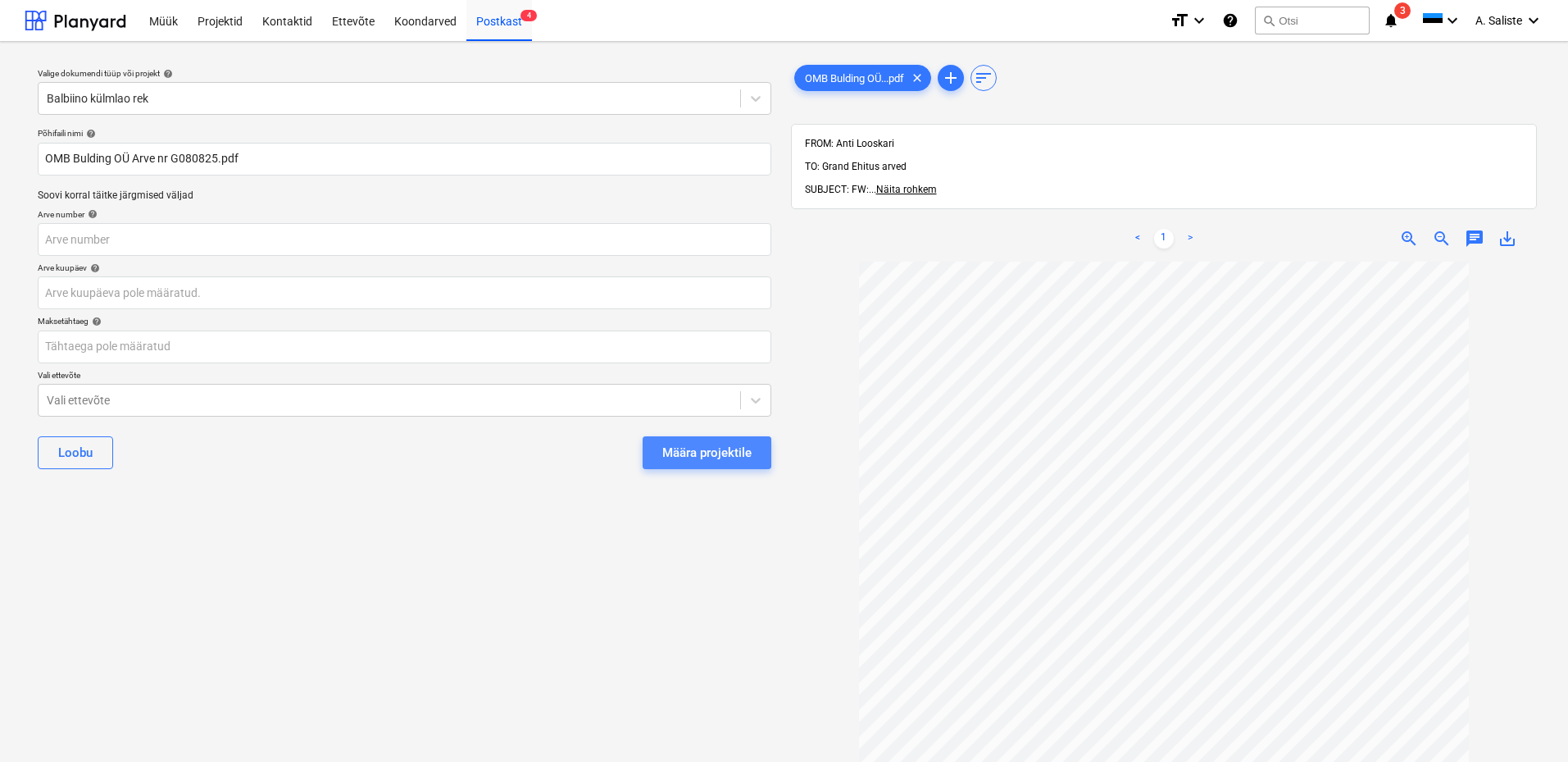
click at [687, 452] on div "Määra projektile" at bounding box center [706, 453] width 89 height 22
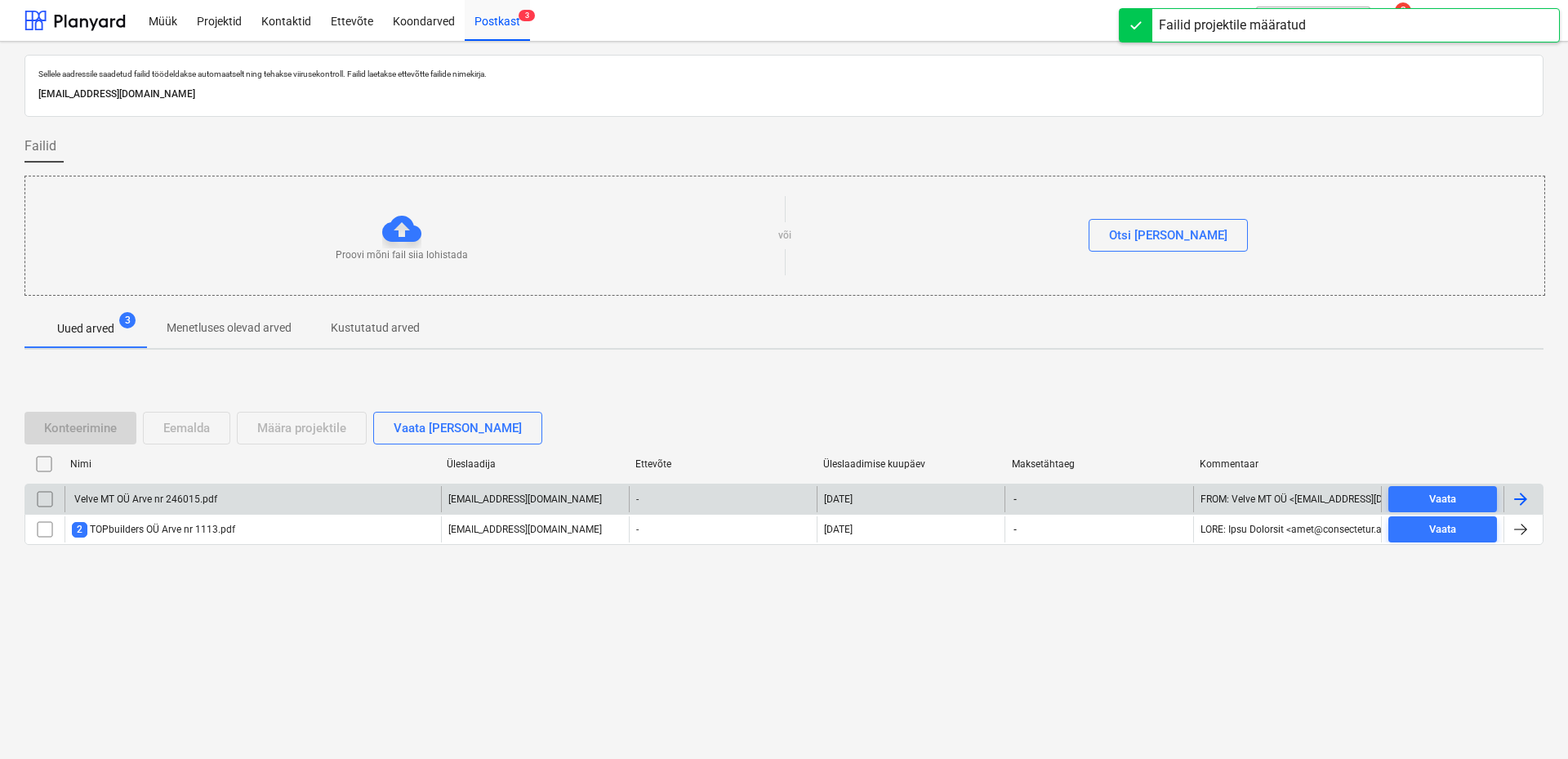
click at [129, 503] on div "Velve MT OÜ Arve nr 246015.pdf" at bounding box center [144, 499] width 145 height 12
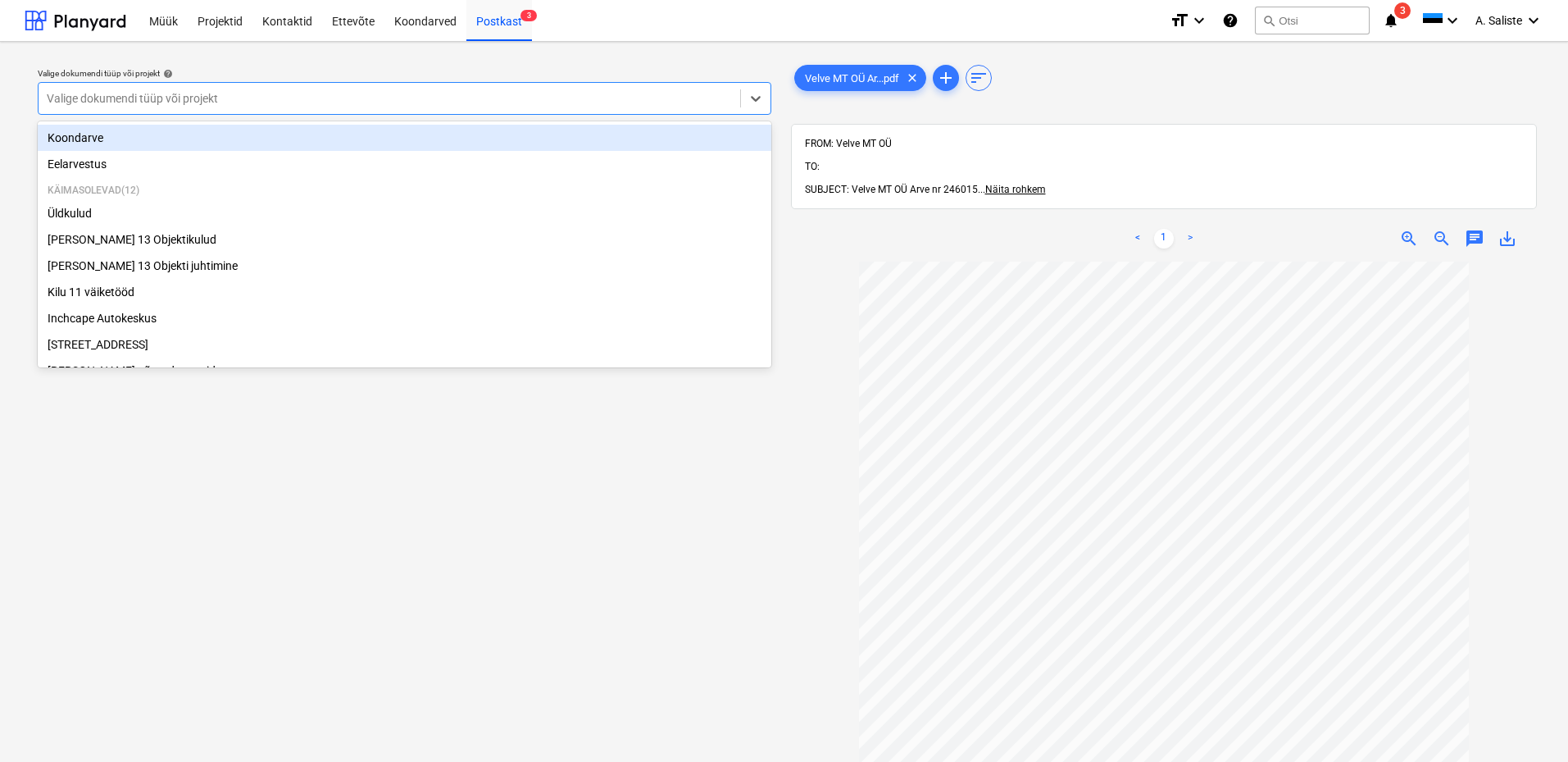
click at [551, 94] on div at bounding box center [389, 98] width 686 height 17
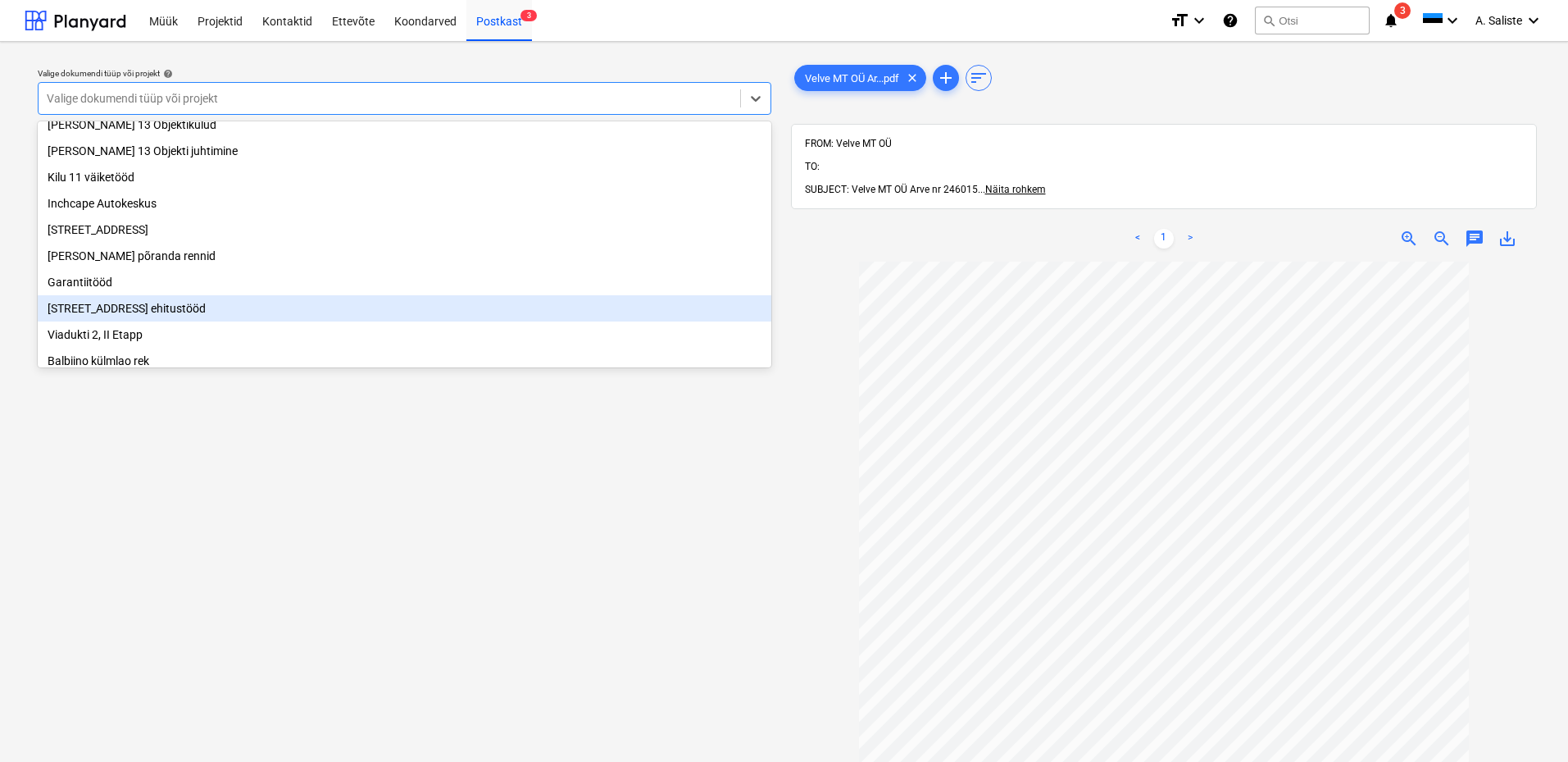
scroll to position [89, 0]
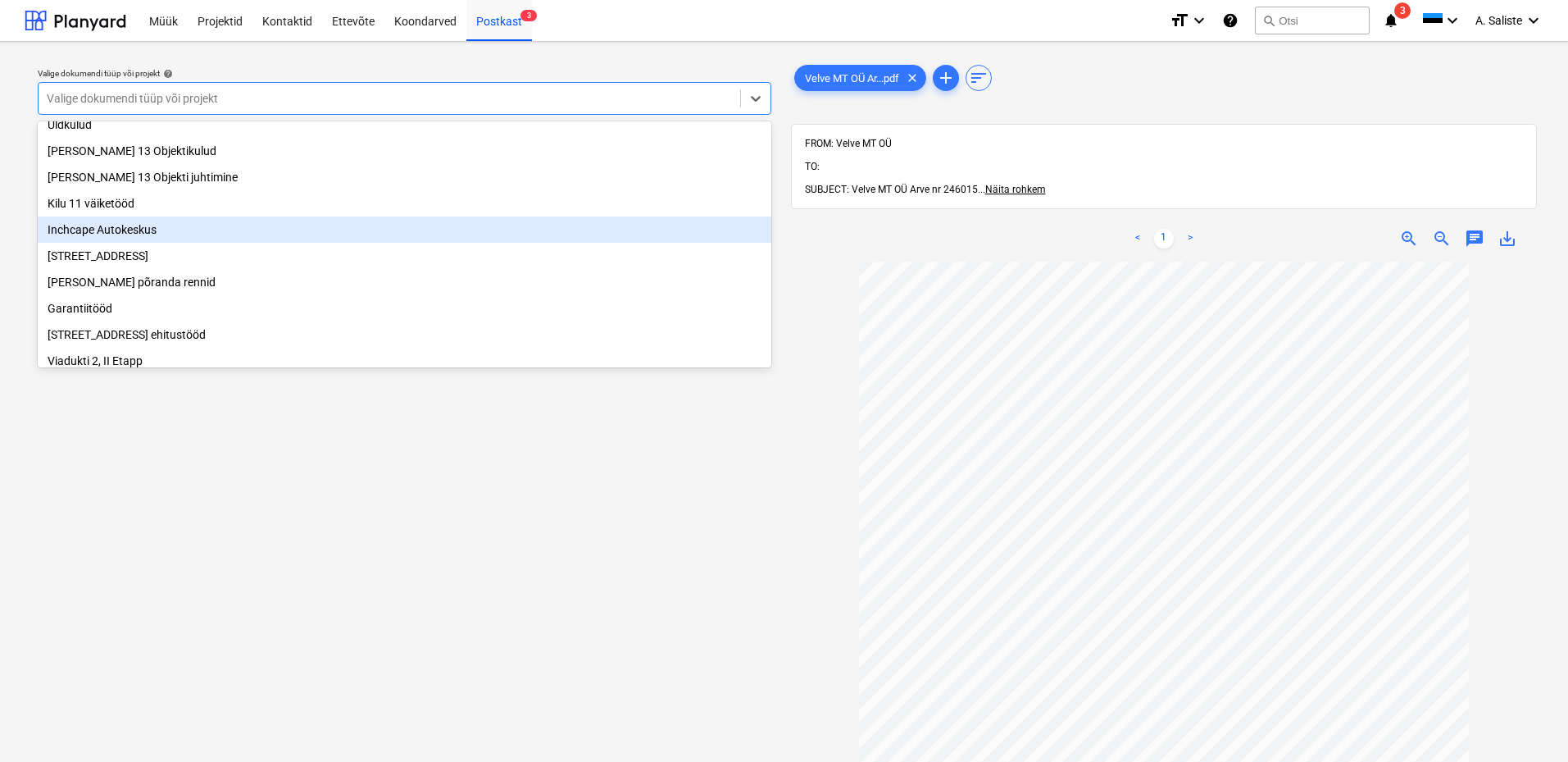
click at [119, 236] on div "Inchcape Autokeskus" at bounding box center [405, 229] width 734 height 26
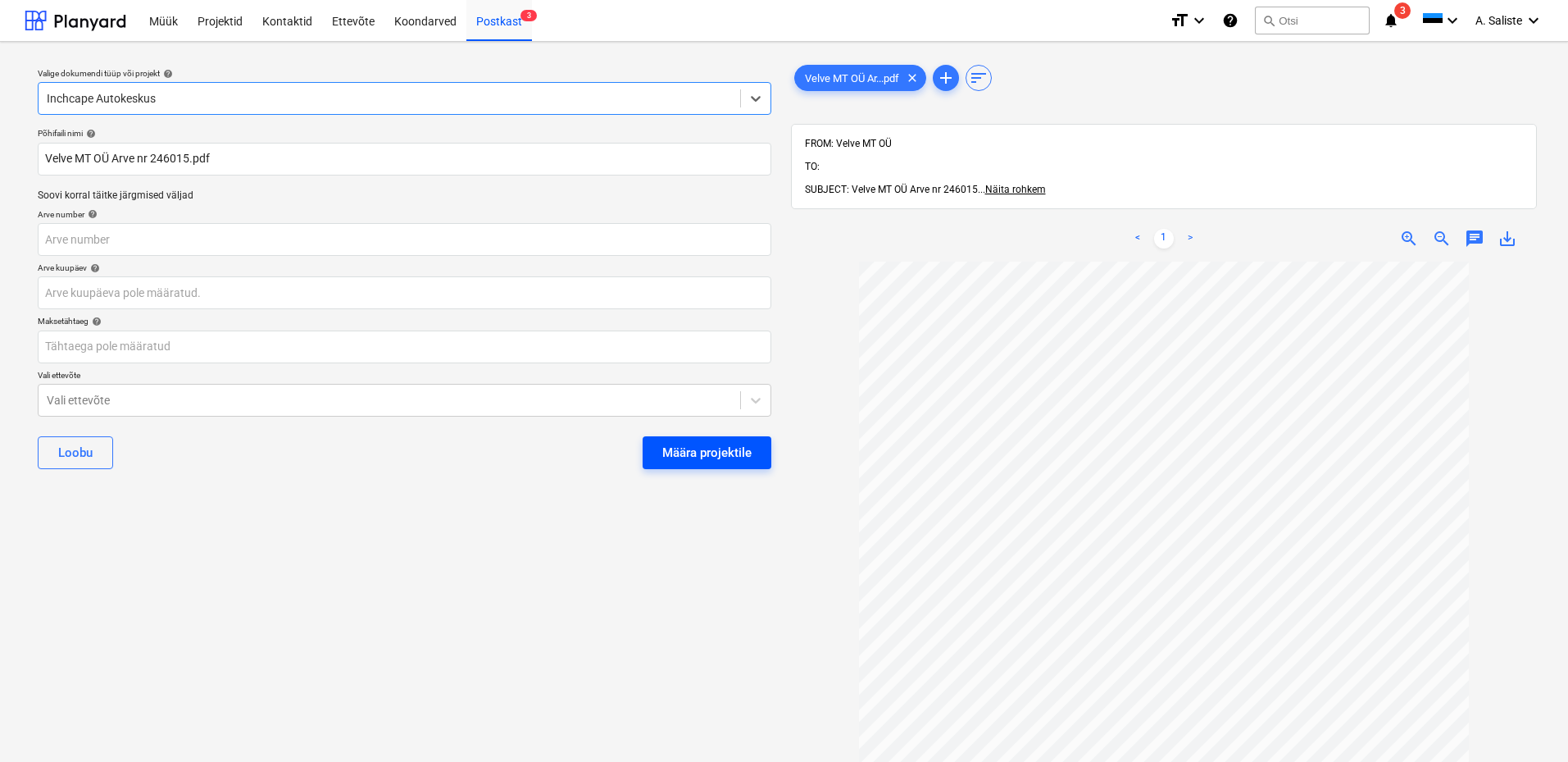
click at [716, 451] on div "Määra projektile" at bounding box center [706, 453] width 89 height 22
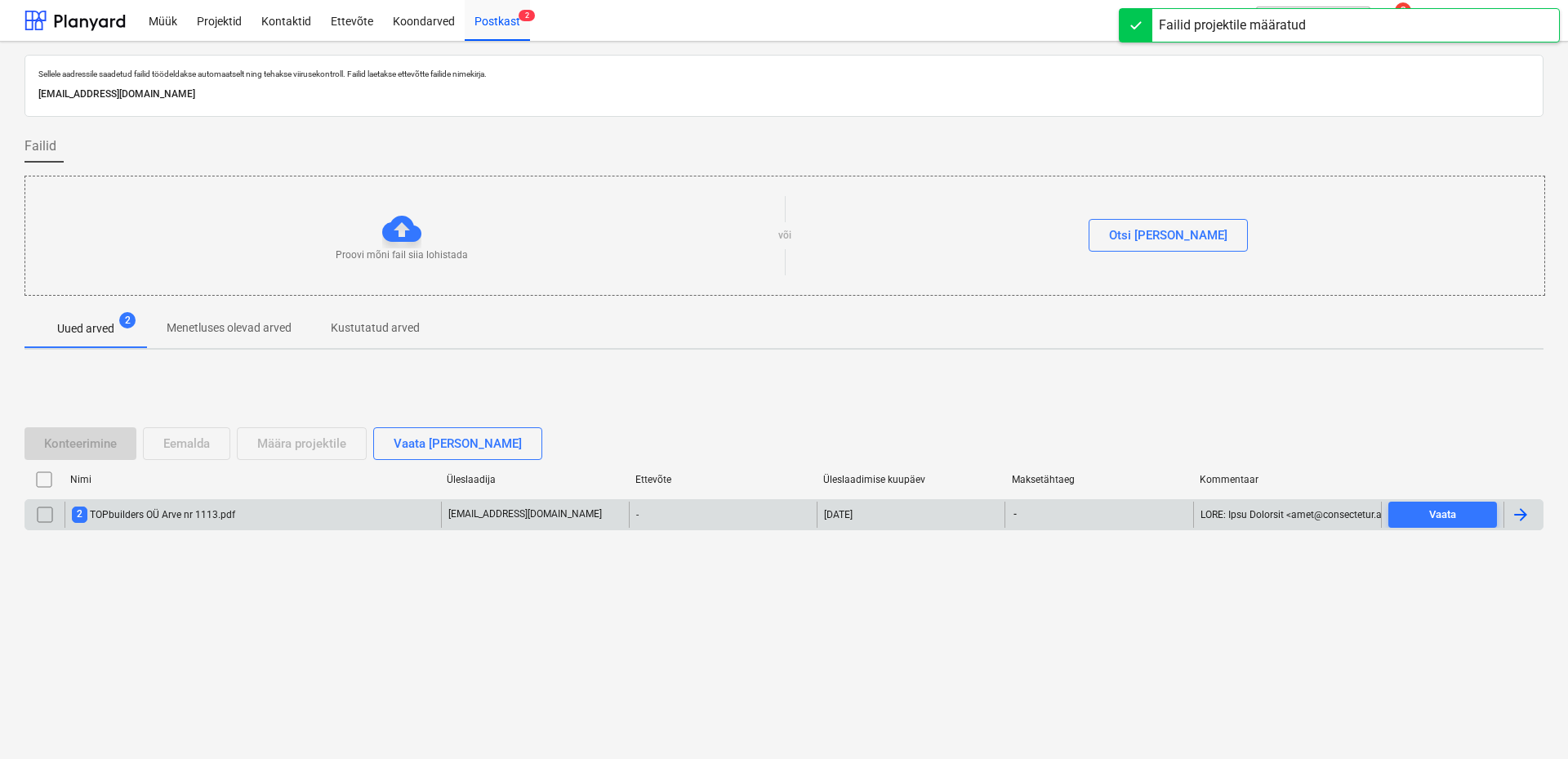
click at [145, 512] on div "2 TOPbuilders OÜ Arve nr 1113.pdf" at bounding box center [154, 514] width 164 height 16
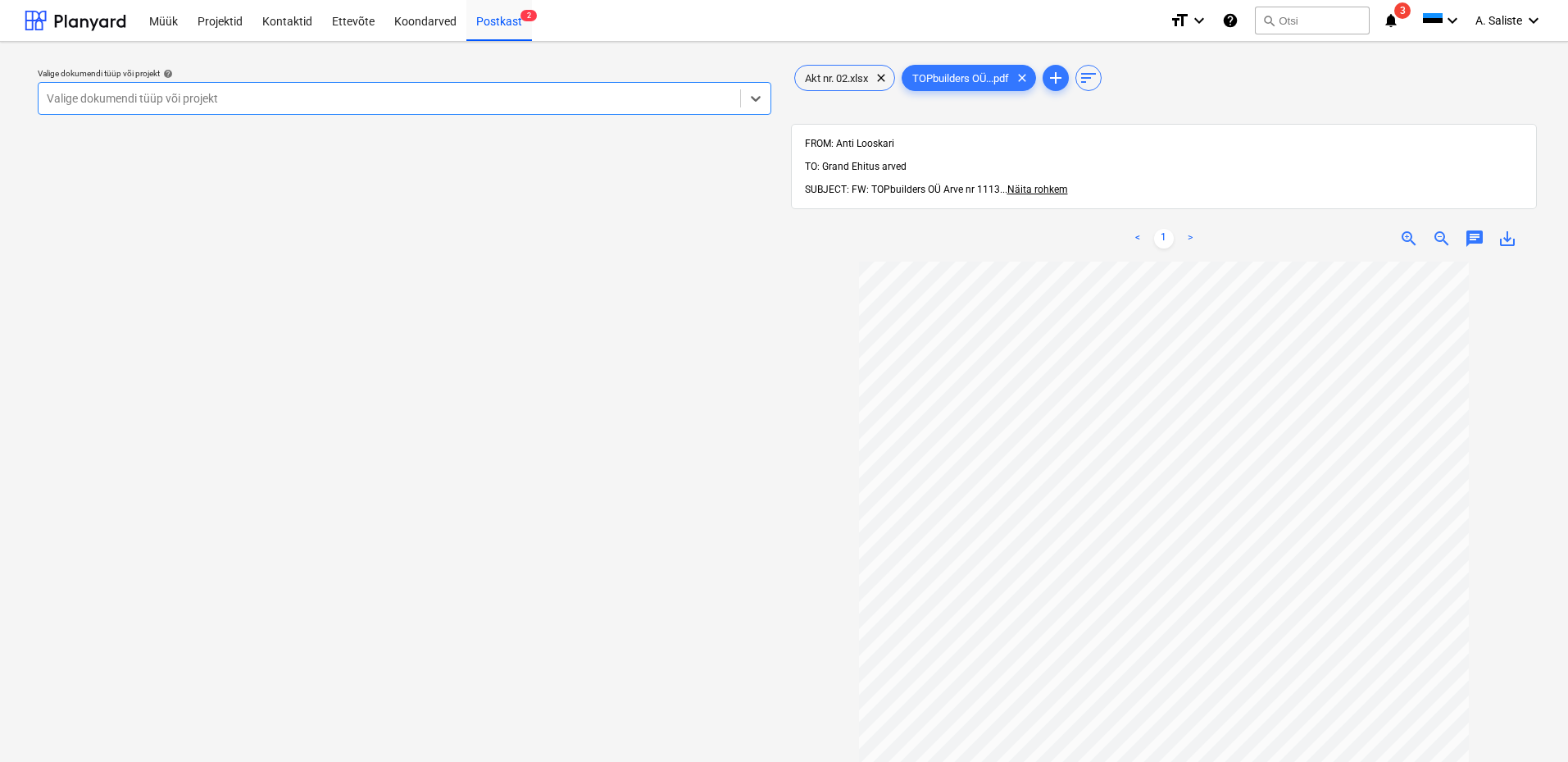
click at [499, 93] on div at bounding box center [389, 98] width 686 height 17
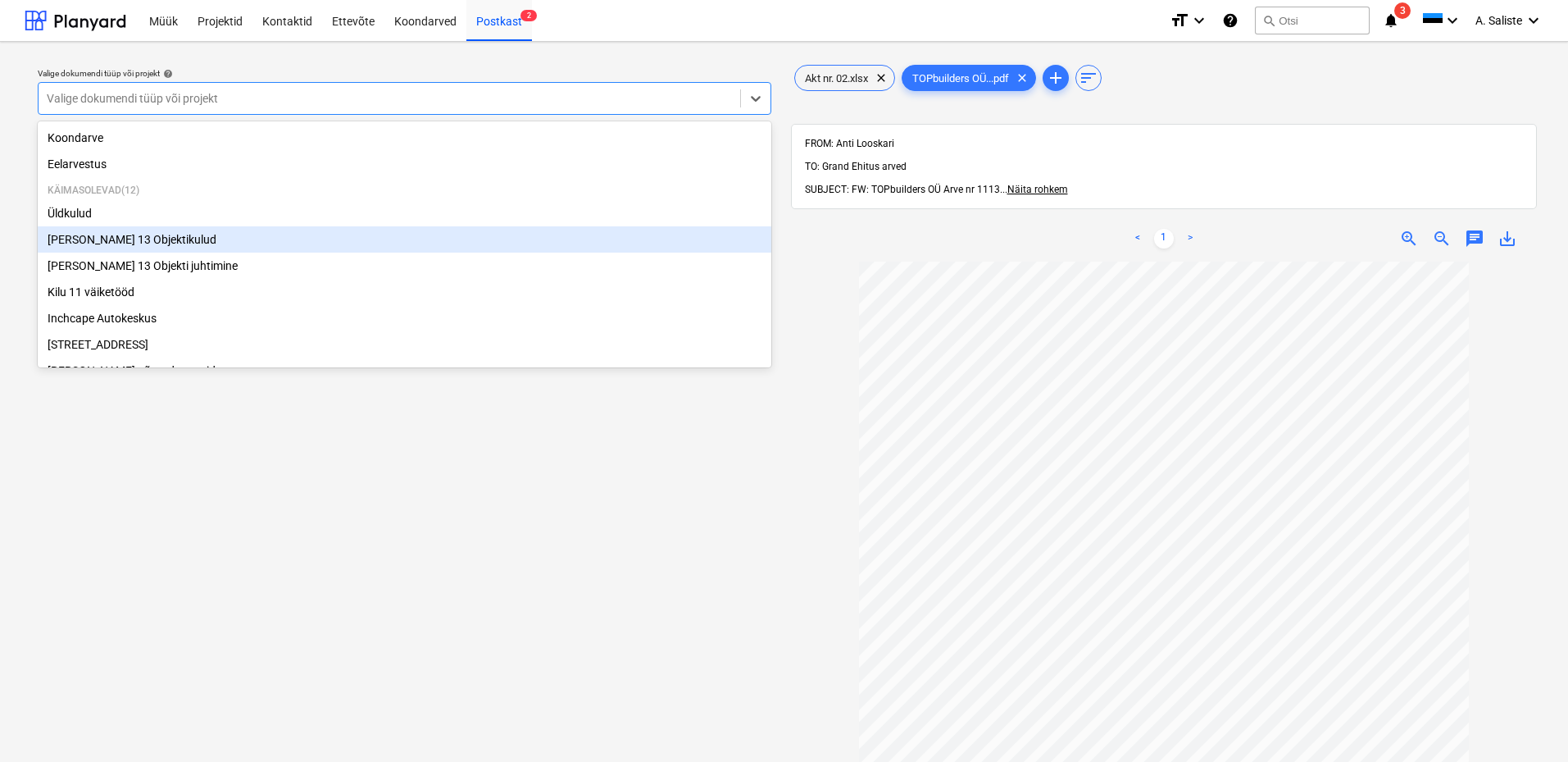
click at [136, 241] on div "[PERSON_NAME] 13 Objektikulud" at bounding box center [405, 239] width 734 height 26
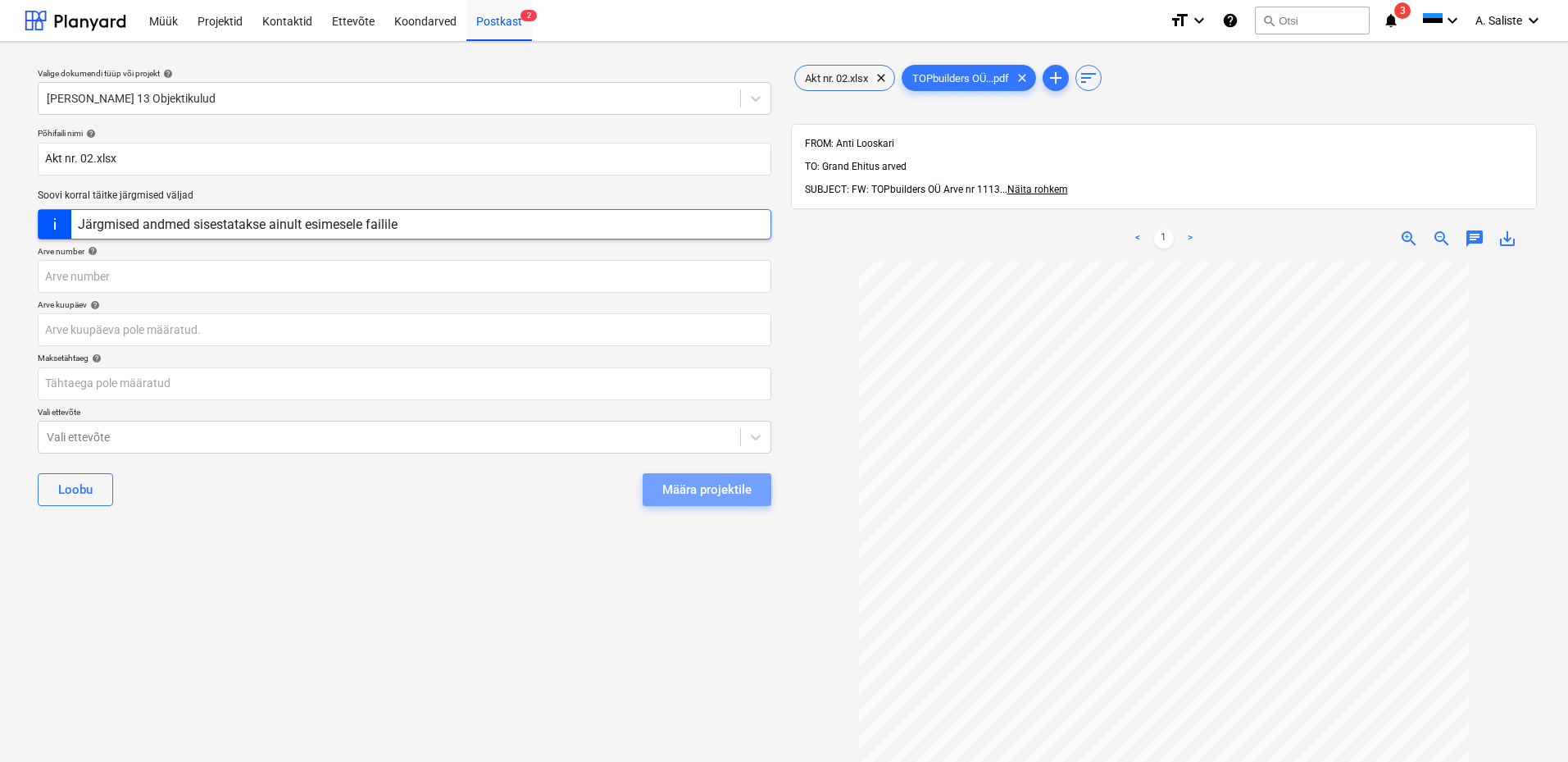
click at [739, 486] on div "Määra projektile" at bounding box center [706, 489] width 89 height 22
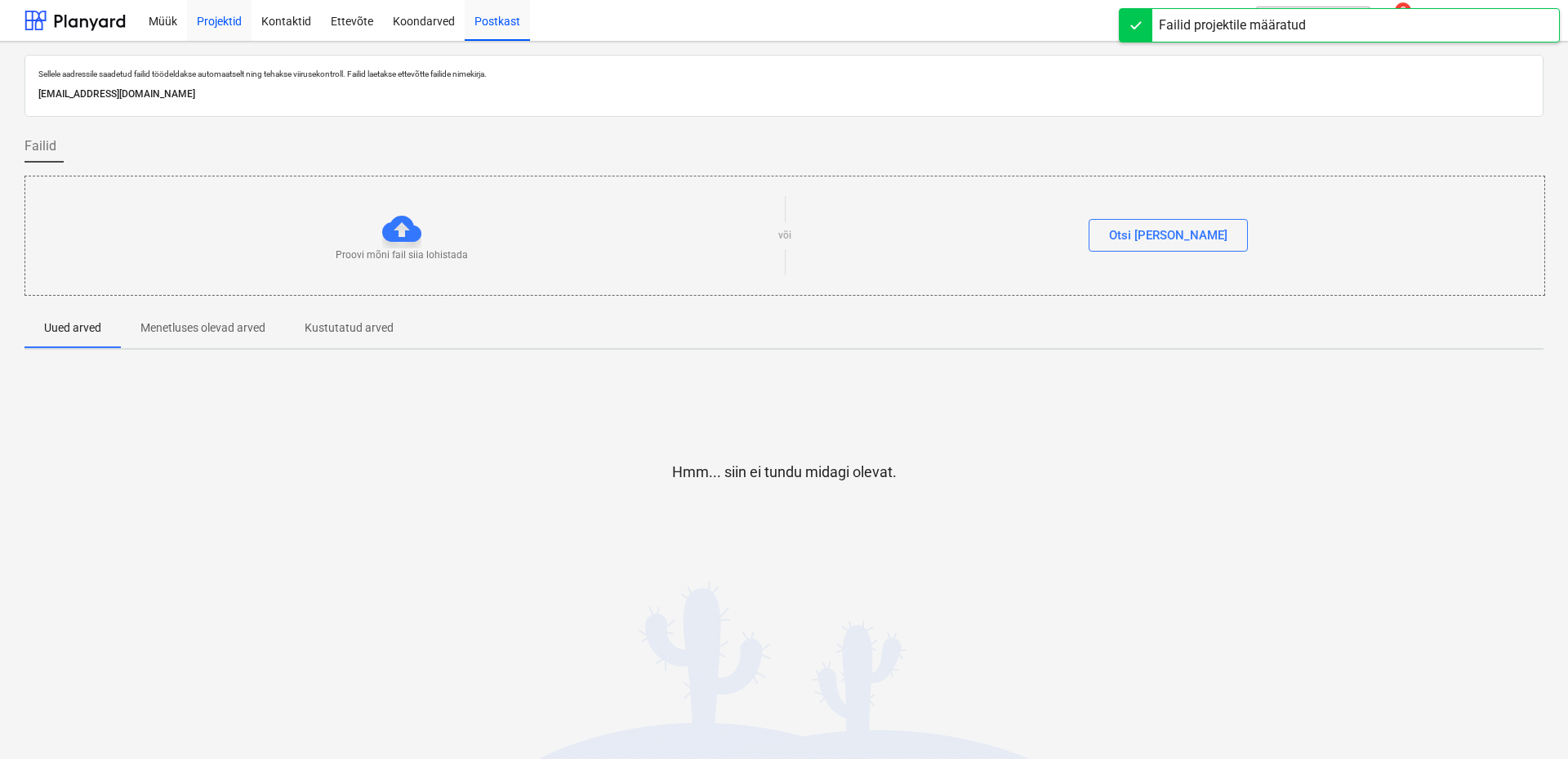
click at [221, 22] on div "Projektid" at bounding box center [219, 19] width 64 height 42
